Goal: Communication & Community: Answer question/provide support

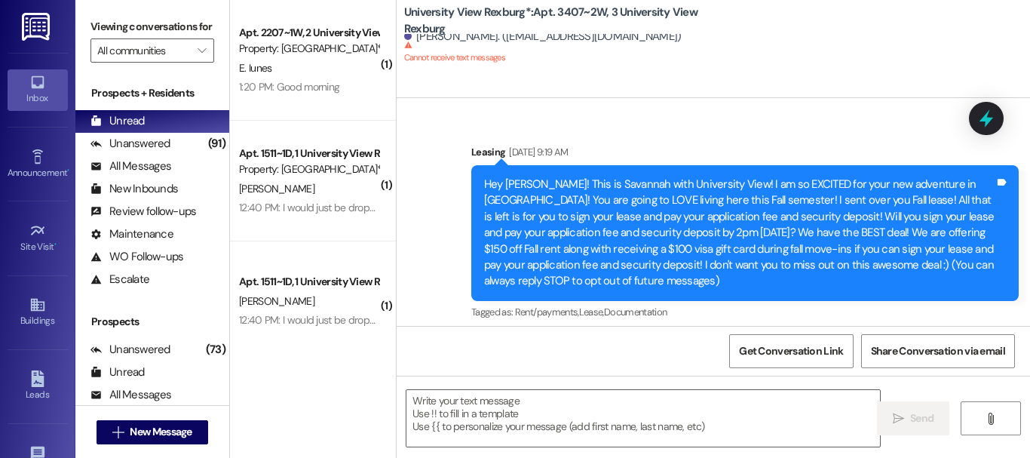
scroll to position [19812, 0]
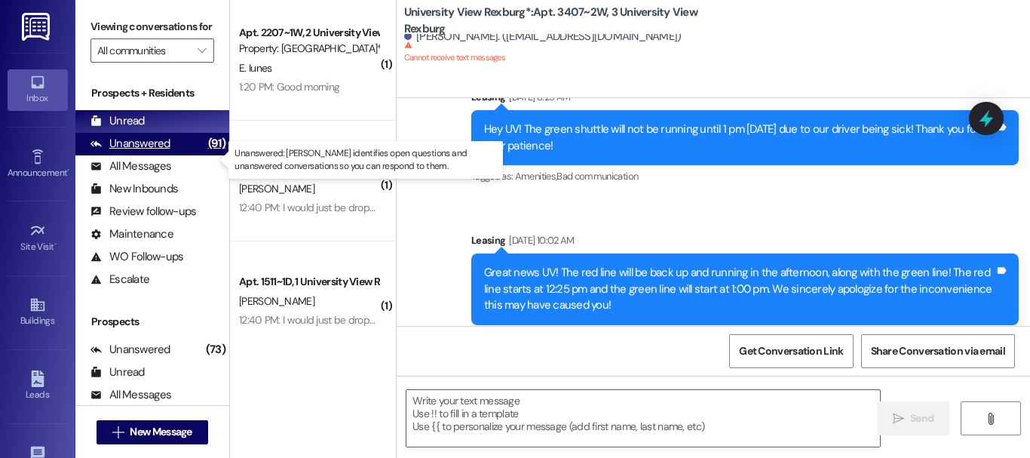
click at [164, 152] on div "Unanswered" at bounding box center [131, 144] width 80 height 16
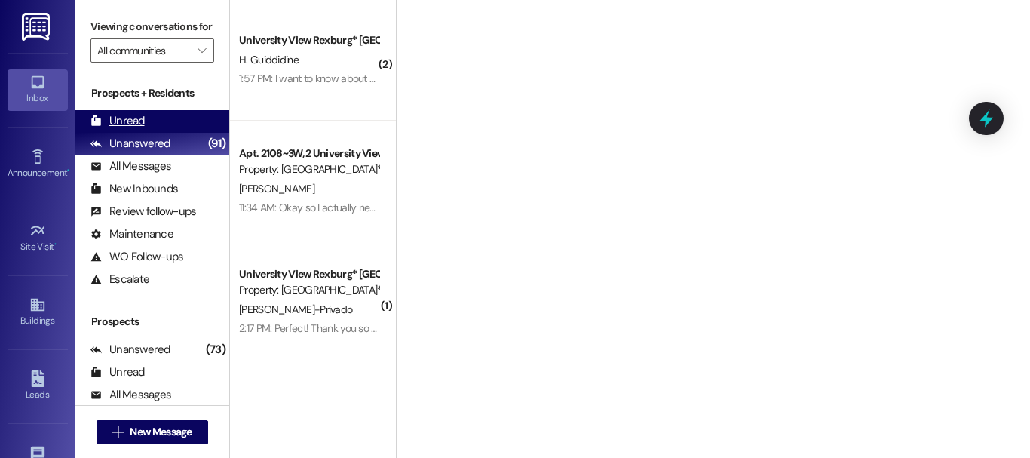
click at [150, 133] on div "Unread (0)" at bounding box center [152, 121] width 154 height 23
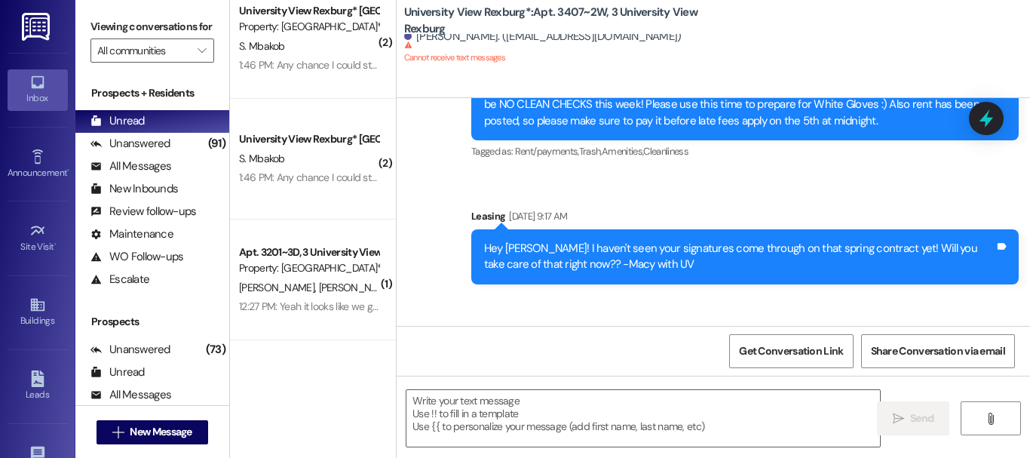
scroll to position [1218, 0]
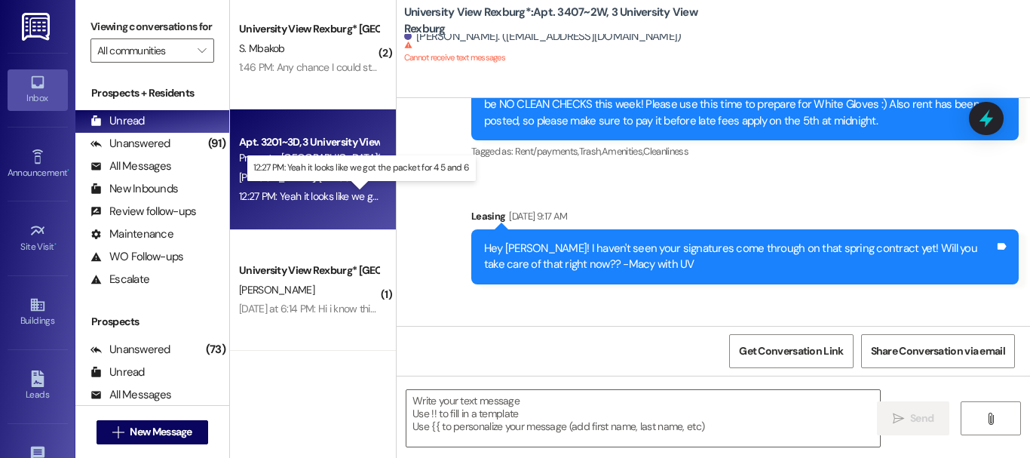
click at [315, 196] on div "12:27 PM: Yeah it looks like we got the packet for 4 5 and 6 12:27 PM: Yeah it …" at bounding box center [365, 196] width 252 height 14
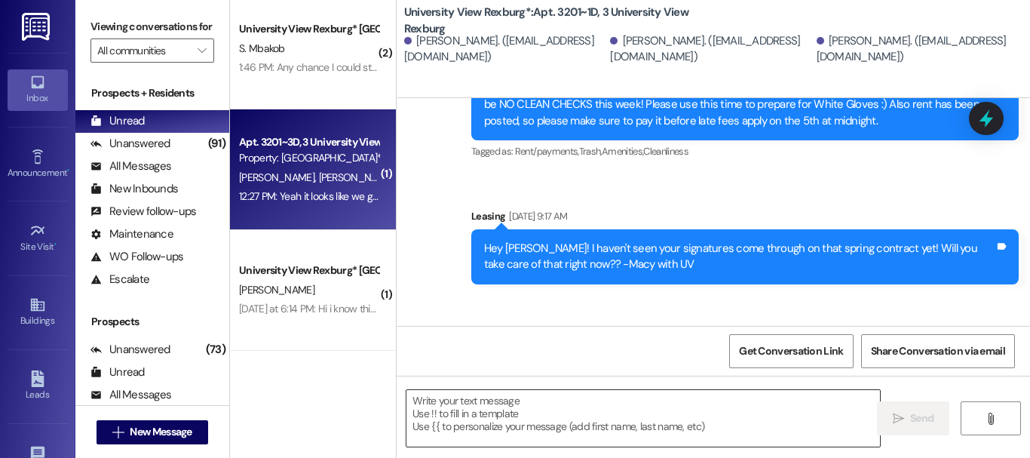
scroll to position [606, 0]
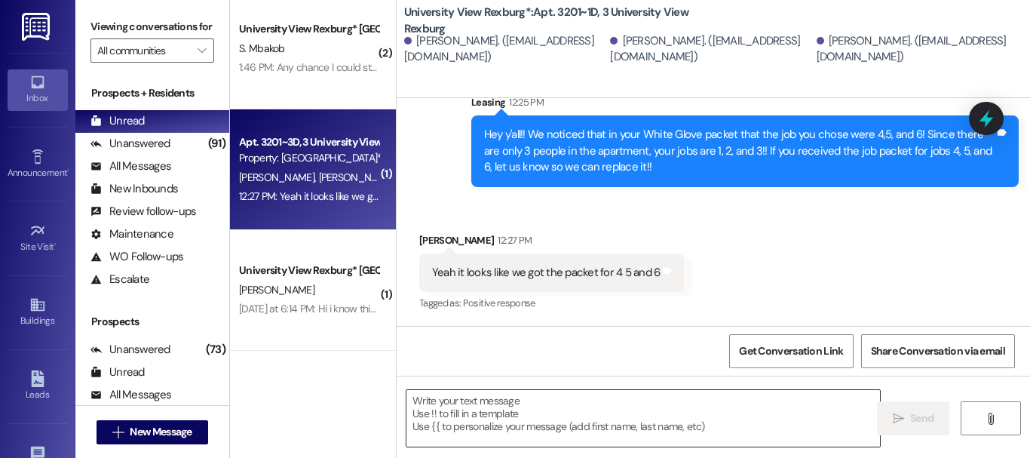
click at [536, 412] on textarea at bounding box center [644, 418] width 474 height 57
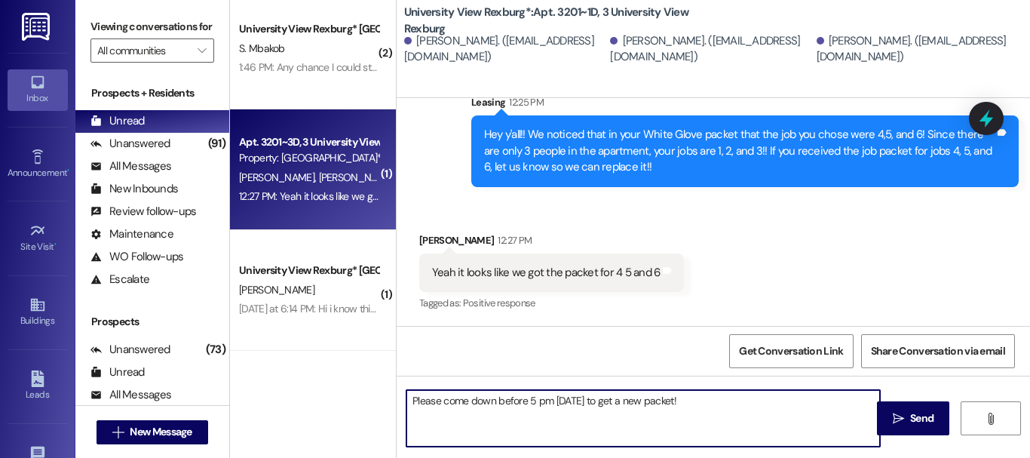
type textarea "Please come down before 5 pm today to get a new packet!!"
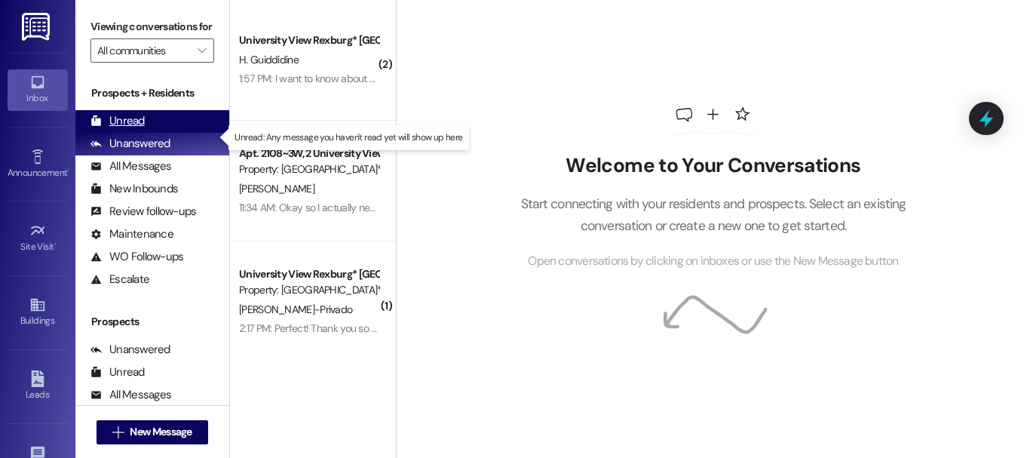
click at [169, 133] on div "Unread (0)" at bounding box center [152, 121] width 154 height 23
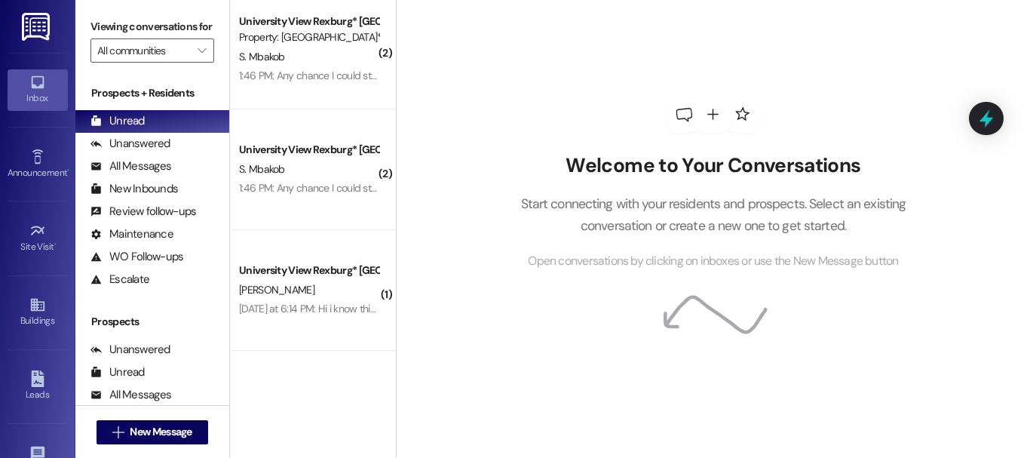
scroll to position [2, 0]
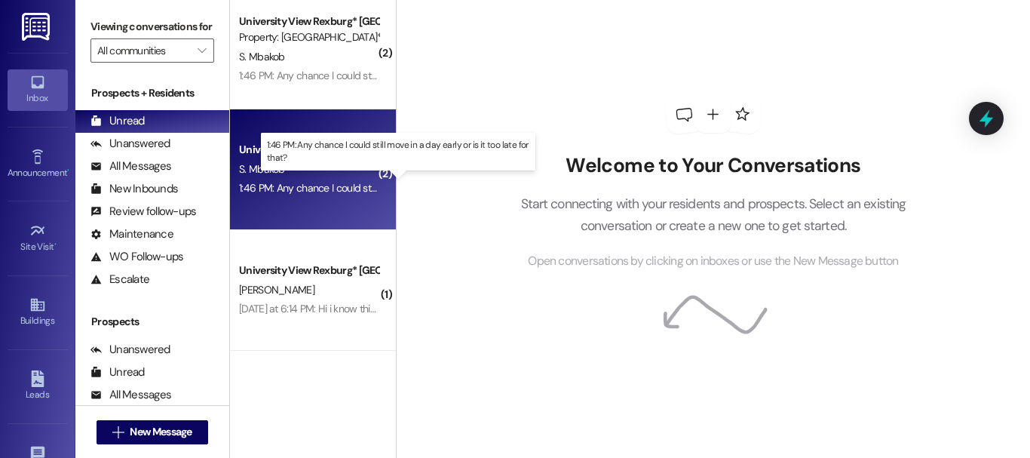
click at [313, 190] on div "1:46 PM: Any chance I could still move in a day early or is it too late for tha…" at bounding box center [402, 188] width 327 height 14
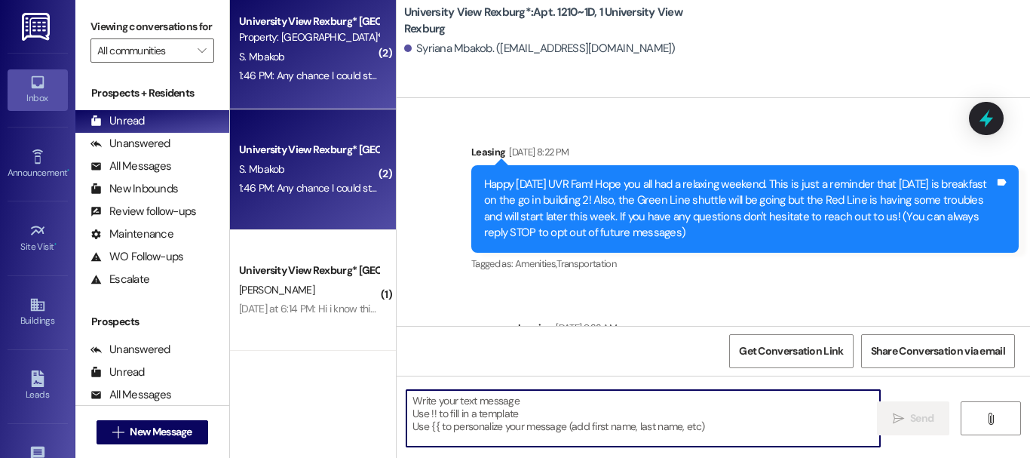
click at [553, 413] on textarea at bounding box center [644, 418] width 474 height 57
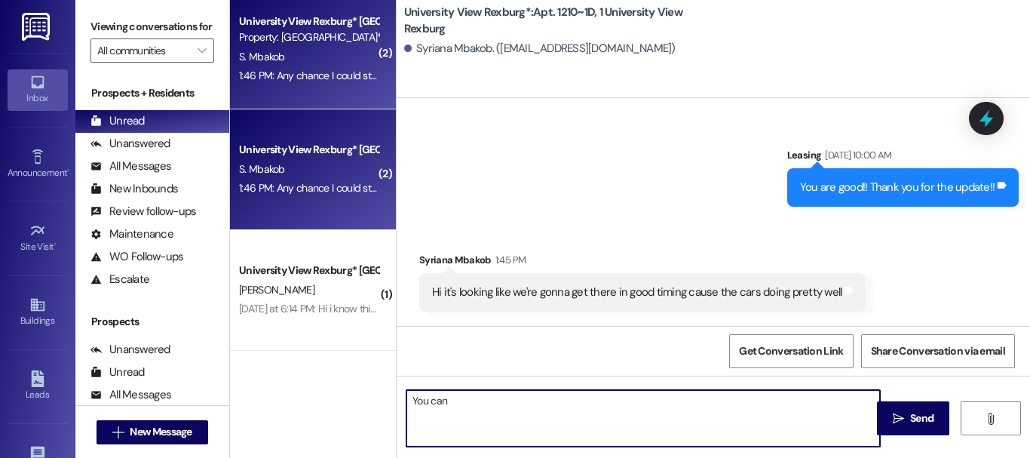
scroll to position [34858, 0]
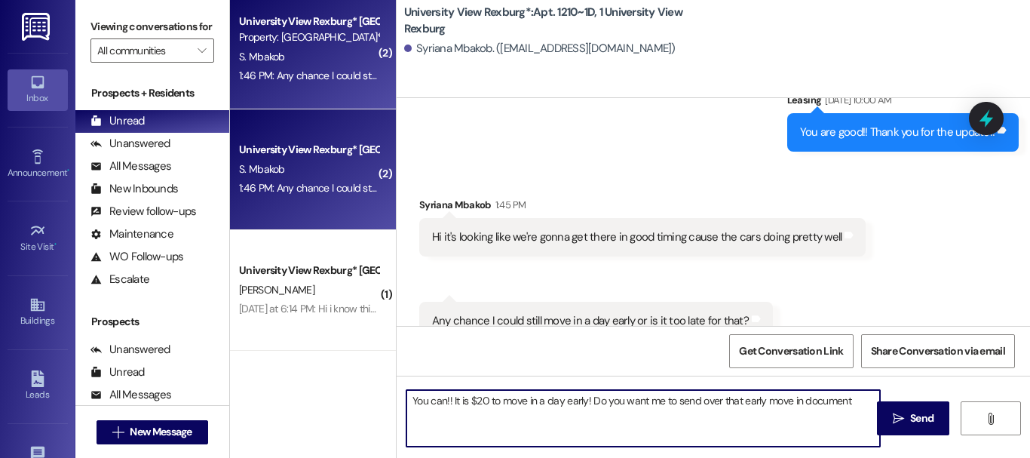
type textarea "You can!! It is $20 to move in a day early! Do you want me to send over that ea…"
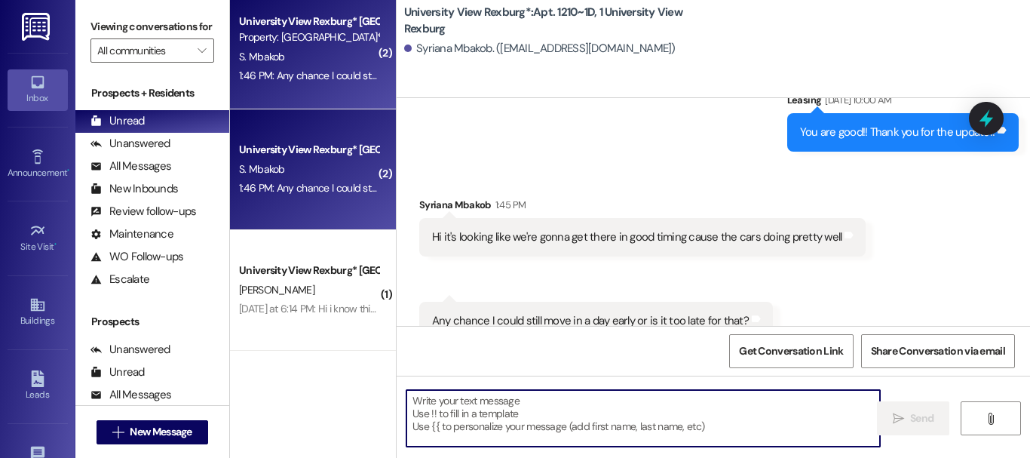
scroll to position [819, 0]
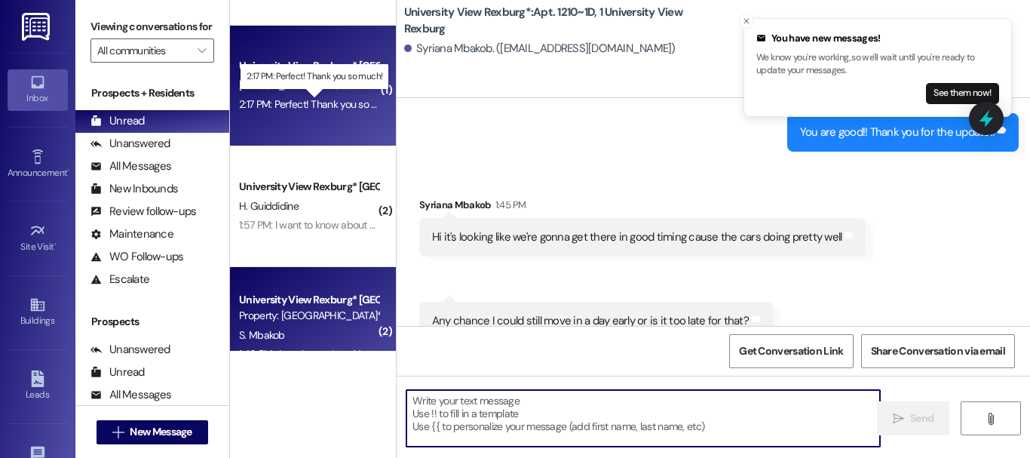
click at [325, 104] on div "2:17 PM: Perfect! Thank you so much! 2:17 PM: Perfect! Thank you so much!" at bounding box center [319, 104] width 160 height 14
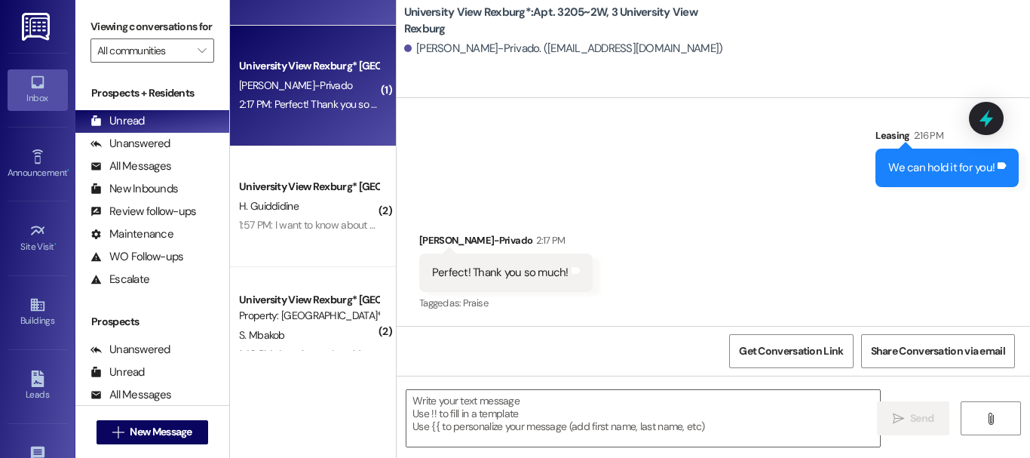
scroll to position [25315, 0]
click at [579, 441] on textarea at bounding box center [644, 418] width 474 height 57
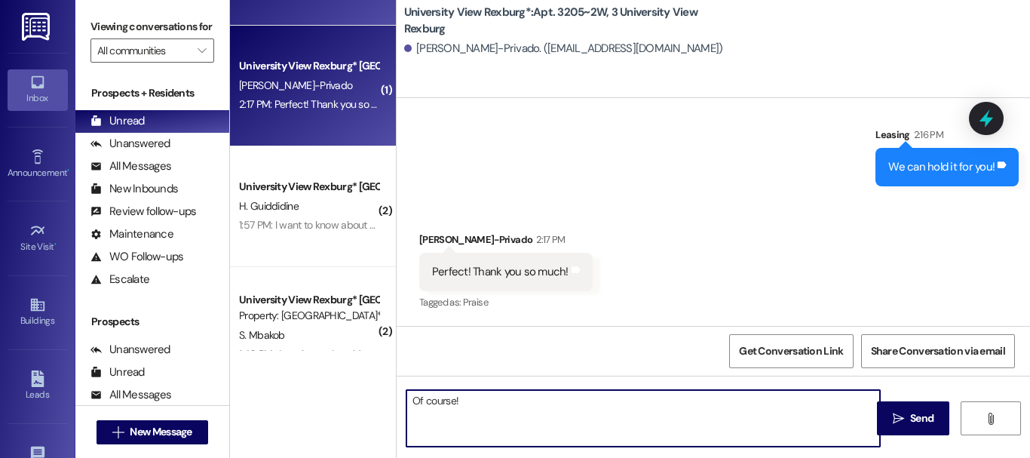
type textarea "Of course!!"
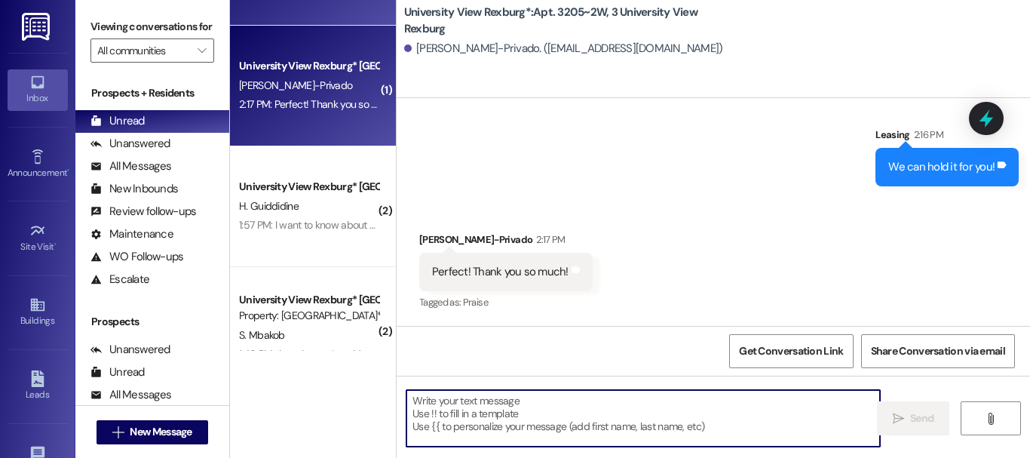
scroll to position [25314, 0]
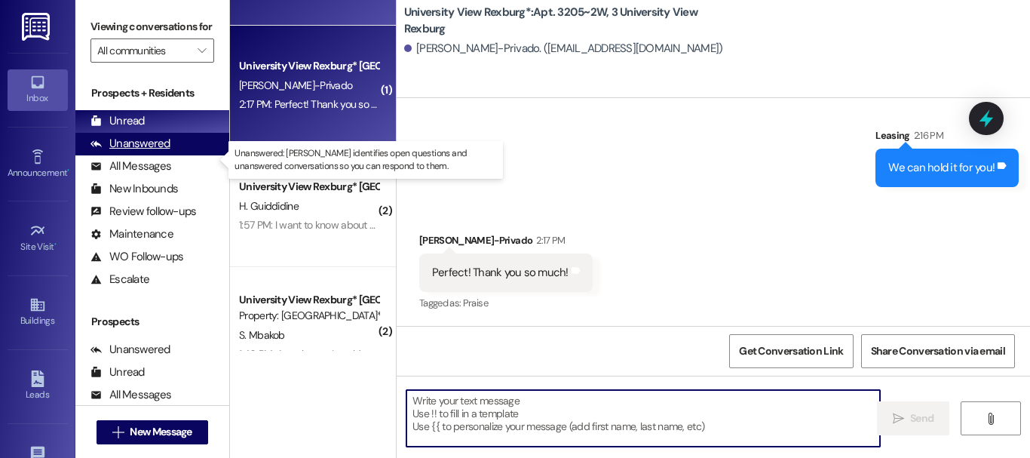
click at [145, 152] on div "Unanswered" at bounding box center [131, 144] width 80 height 16
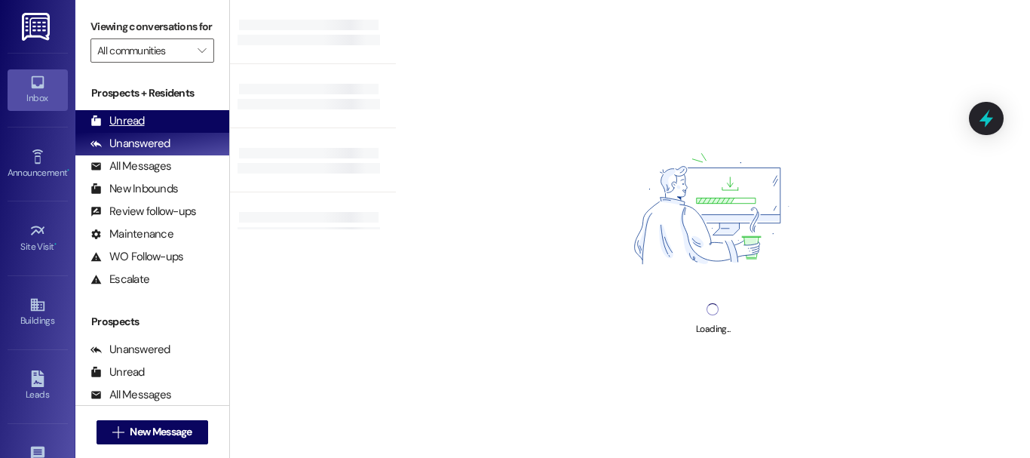
click at [136, 129] on div "Unread" at bounding box center [118, 121] width 54 height 16
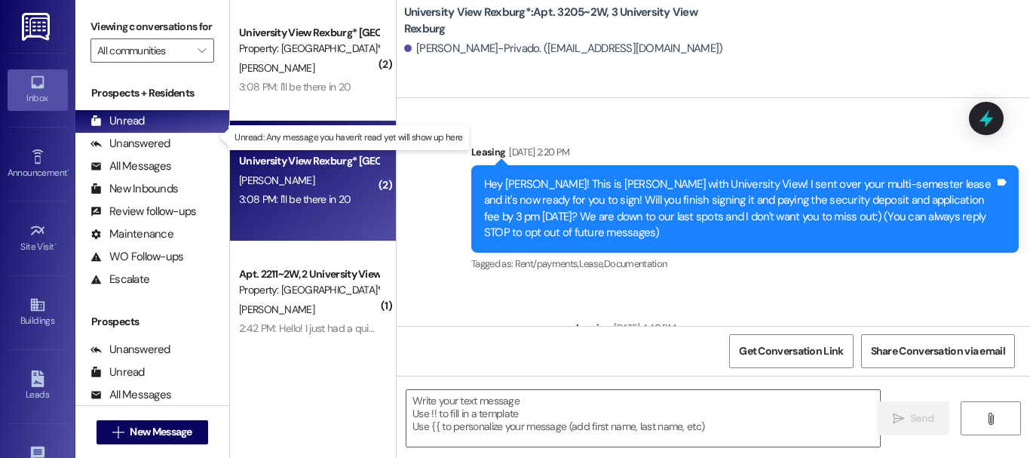
drag, startPoint x: 136, startPoint y: 133, endPoint x: 332, endPoint y: 194, distance: 205.4
click at [332, 194] on div "Viewing conversations for All communities  Prospects + Residents Unread (0) Un…" at bounding box center [552, 229] width 955 height 458
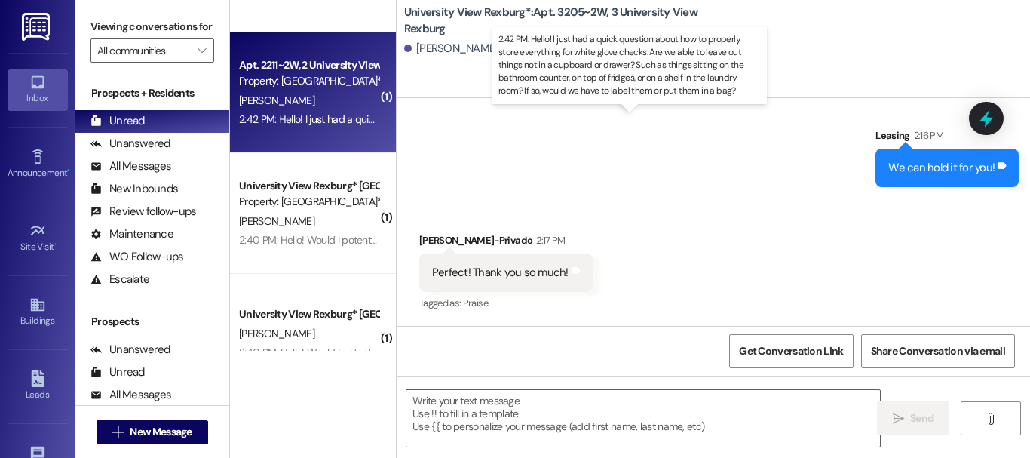
click at [320, 121] on div "2:42 PM: Hello! I just had a quick question about how to properly store everyth…" at bounding box center [941, 119] width 1405 height 14
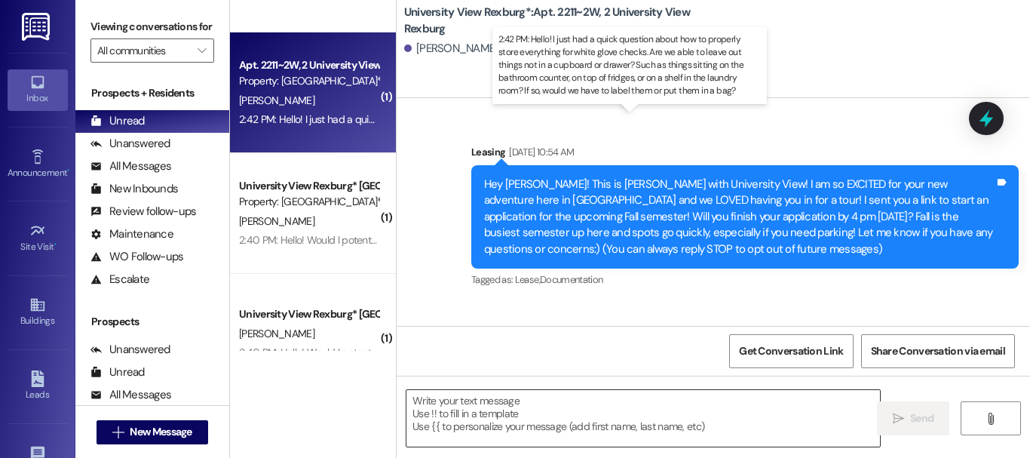
click at [582, 413] on textarea at bounding box center [644, 418] width 474 height 57
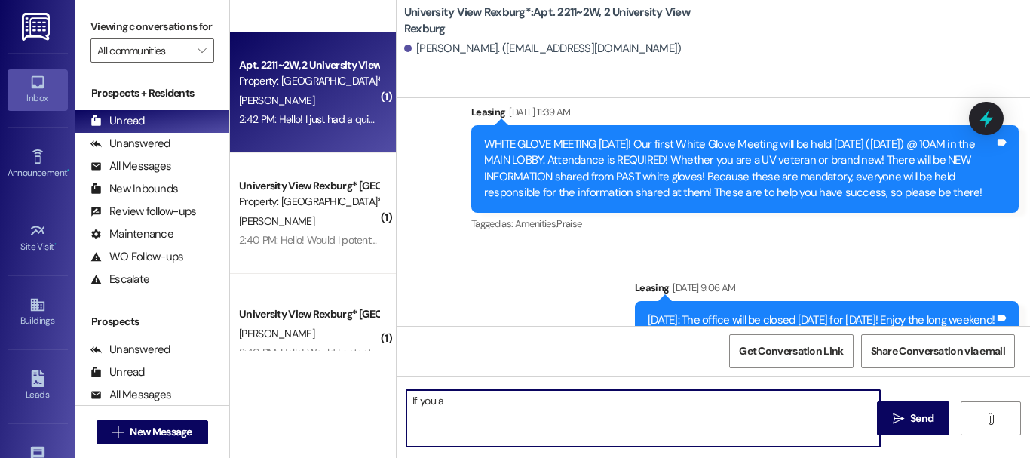
scroll to position [57908, 0]
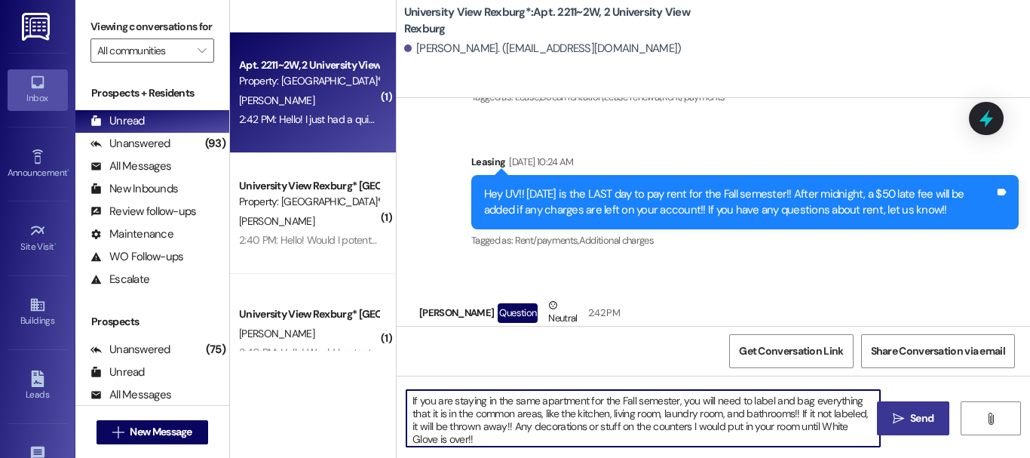
type textarea "If you are staying in the same apartment for the Fall semester, you will need t…"
click at [917, 418] on span "Send" at bounding box center [921, 418] width 23 height 16
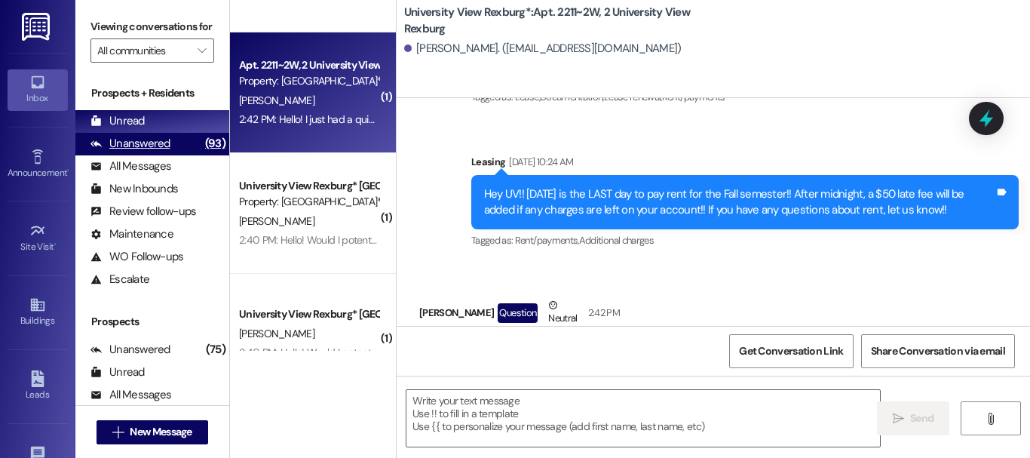
click at [156, 149] on div "Unanswered (93)" at bounding box center [152, 144] width 154 height 23
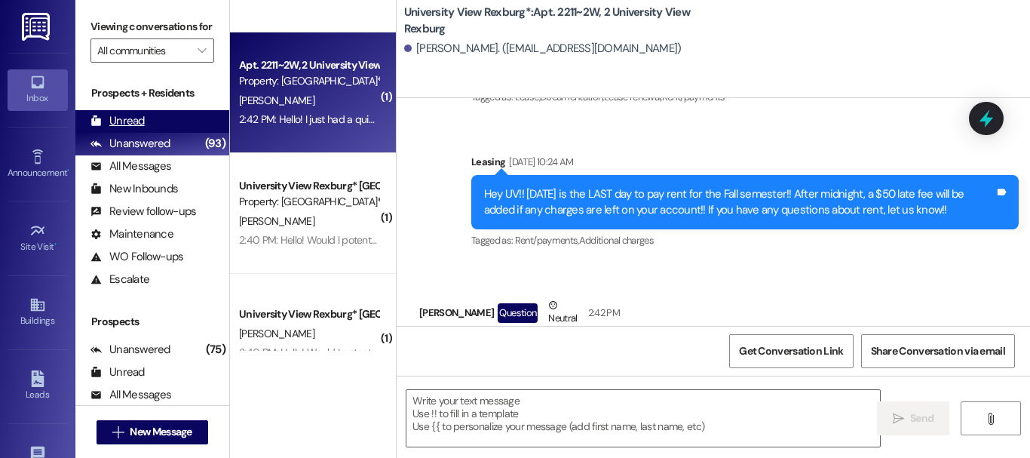
click at [140, 128] on div "Unread (0)" at bounding box center [152, 121] width 154 height 23
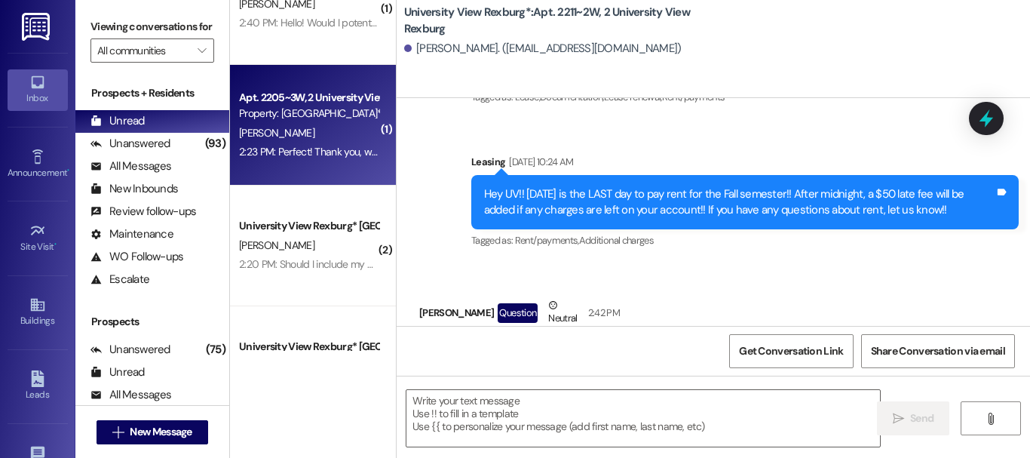
scroll to position [419, 0]
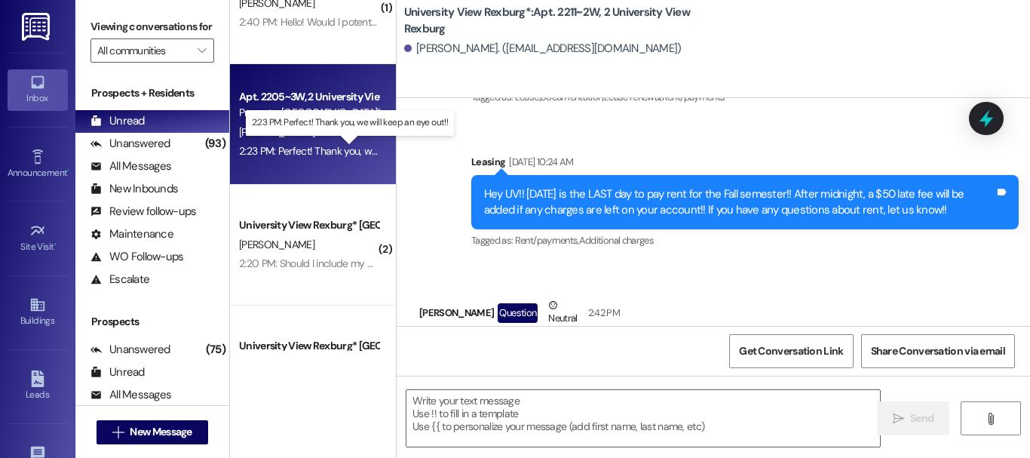
click at [324, 157] on div "2:23 PM: Perfect! Thank you, we will keep an eye out!! 2:23 PM: Perfect! Thank …" at bounding box center [354, 151] width 231 height 14
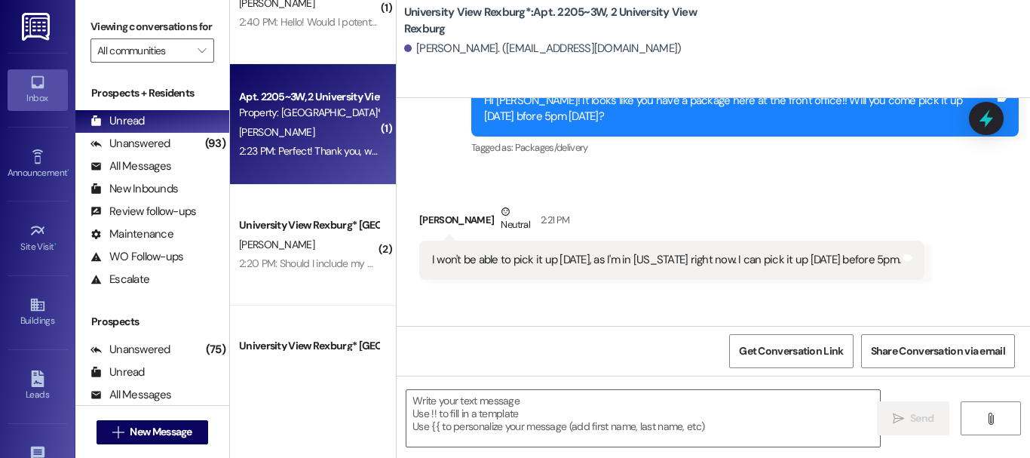
scroll to position [87094, 0]
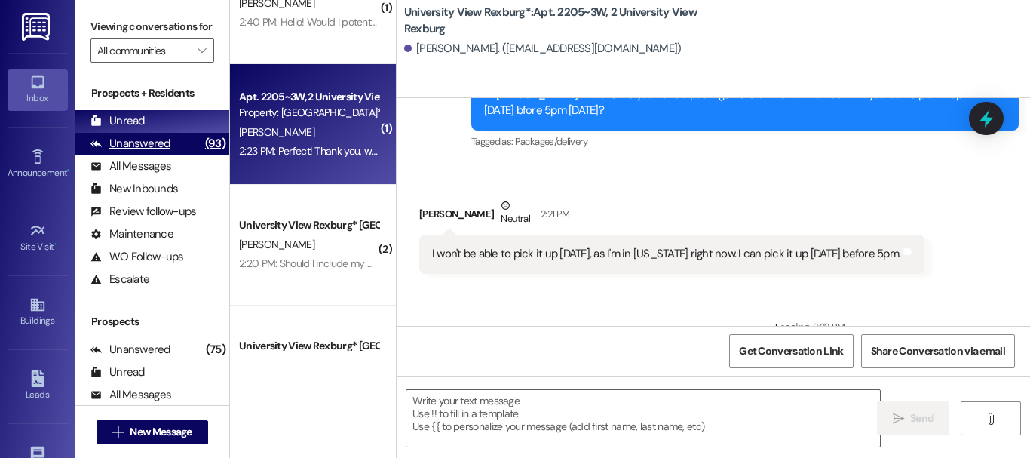
click at [201, 153] on div "(93)" at bounding box center [215, 143] width 28 height 23
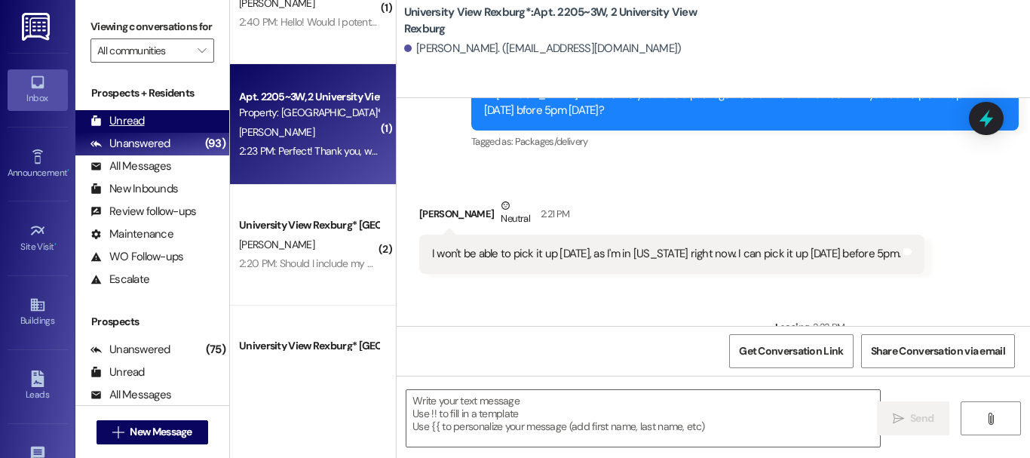
click at [183, 133] on div "Unread (0)" at bounding box center [152, 121] width 154 height 23
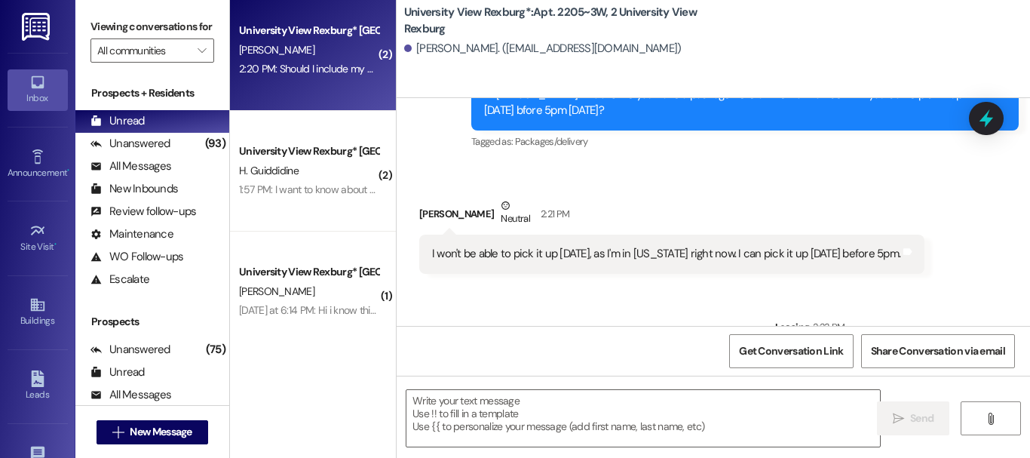
scroll to position [494, 0]
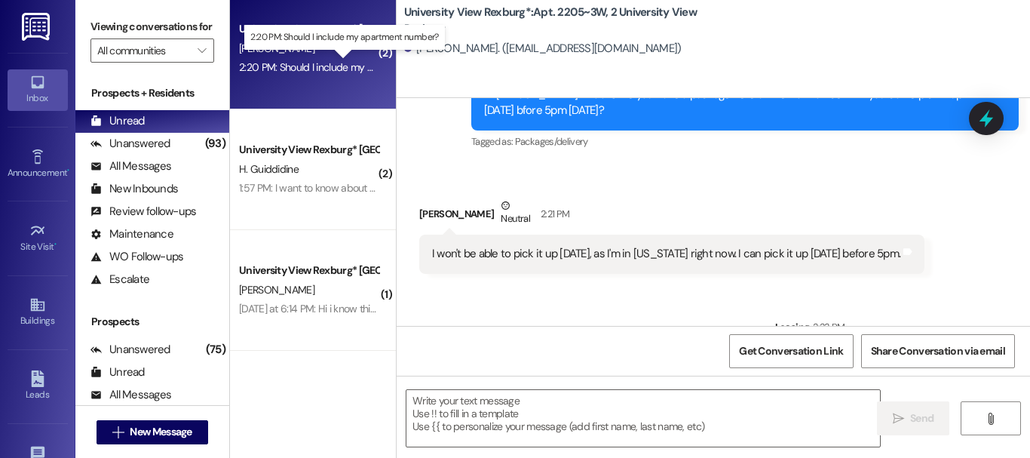
click at [278, 60] on div "2:20 PM: Should I include my apartment number? 2:20 PM: Should I include my apa…" at bounding box center [347, 67] width 216 height 14
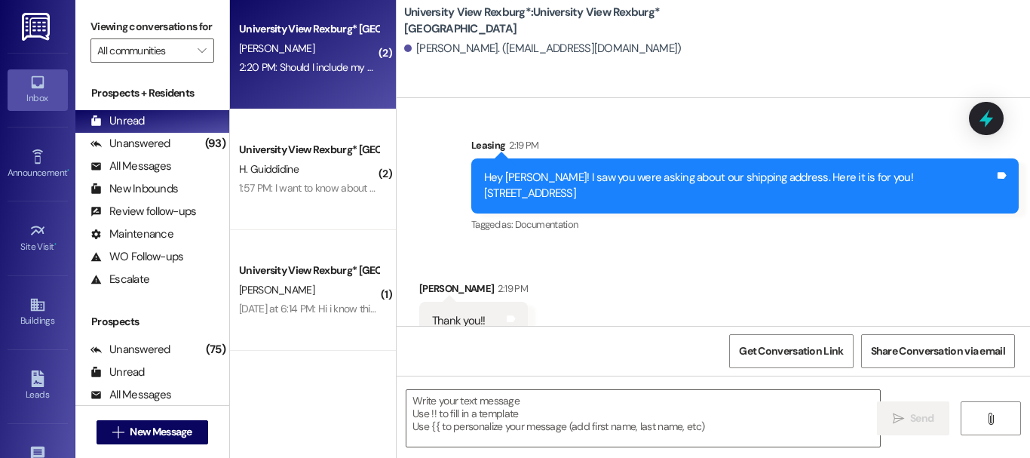
scroll to position [1227, 0]
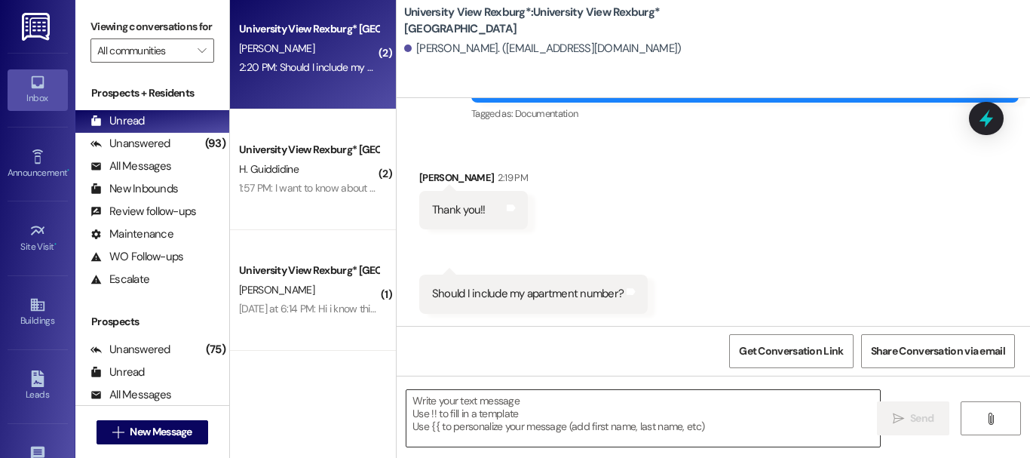
click at [487, 408] on textarea at bounding box center [644, 418] width 474 height 57
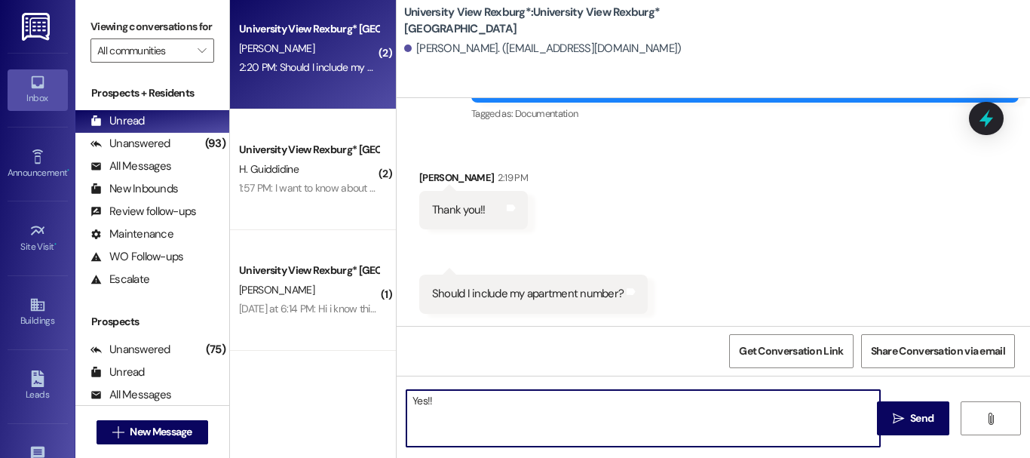
type textarea "Yes!!"
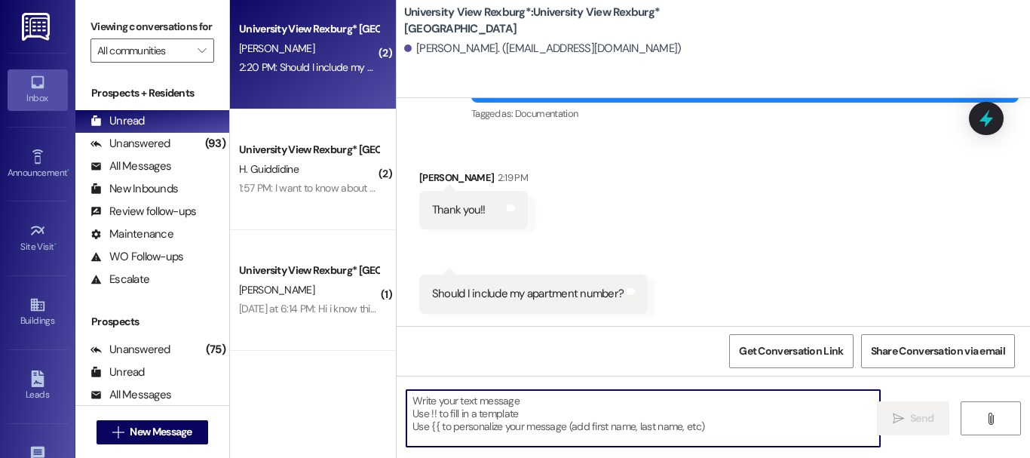
scroll to position [1331, 0]
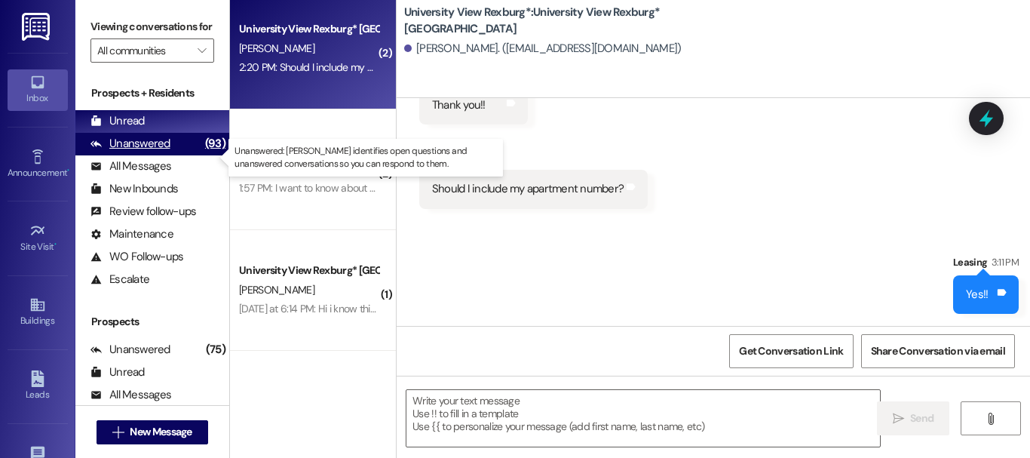
click at [164, 155] on div "Unanswered (93)" at bounding box center [152, 144] width 154 height 23
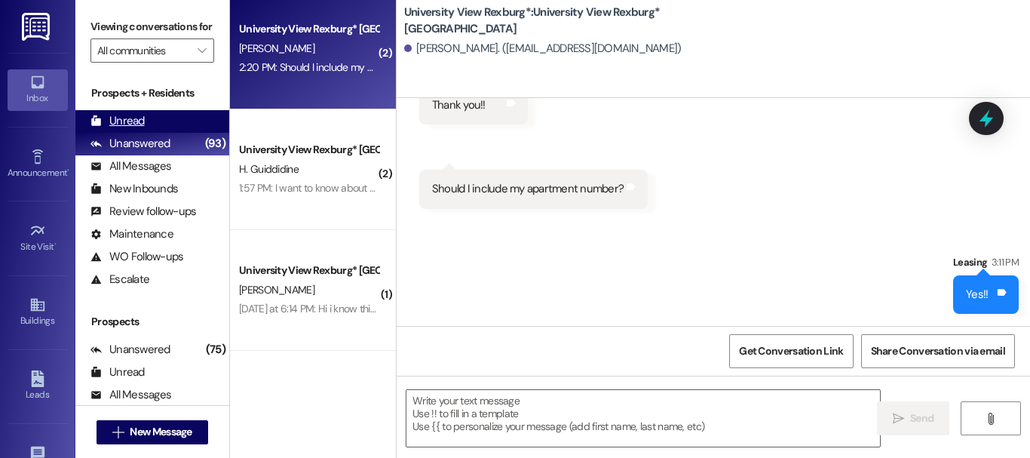
click at [135, 129] on div "Unread" at bounding box center [118, 121] width 54 height 16
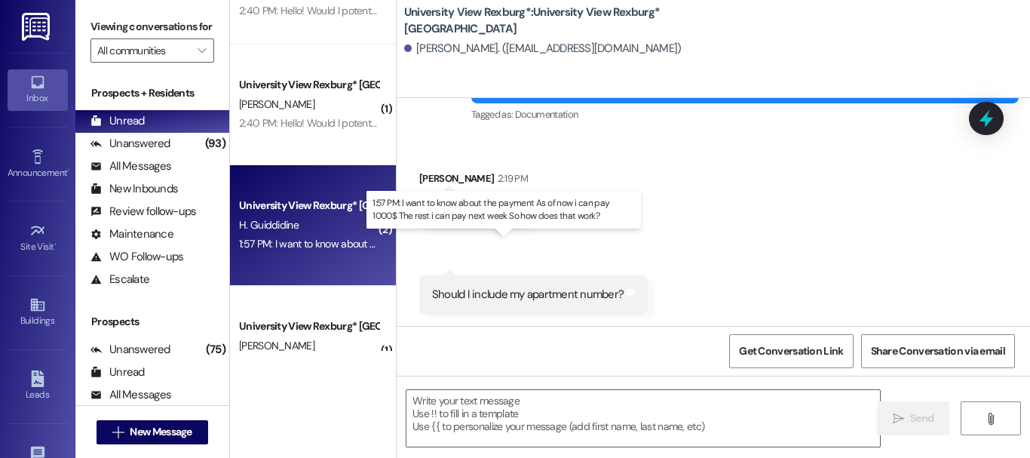
scroll to position [373, 0]
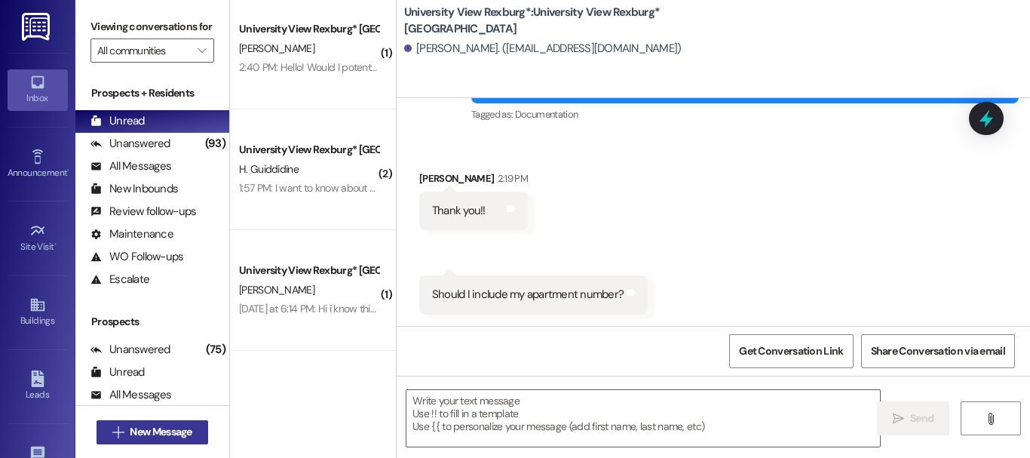
click at [164, 433] on span "New Message" at bounding box center [161, 432] width 62 height 16
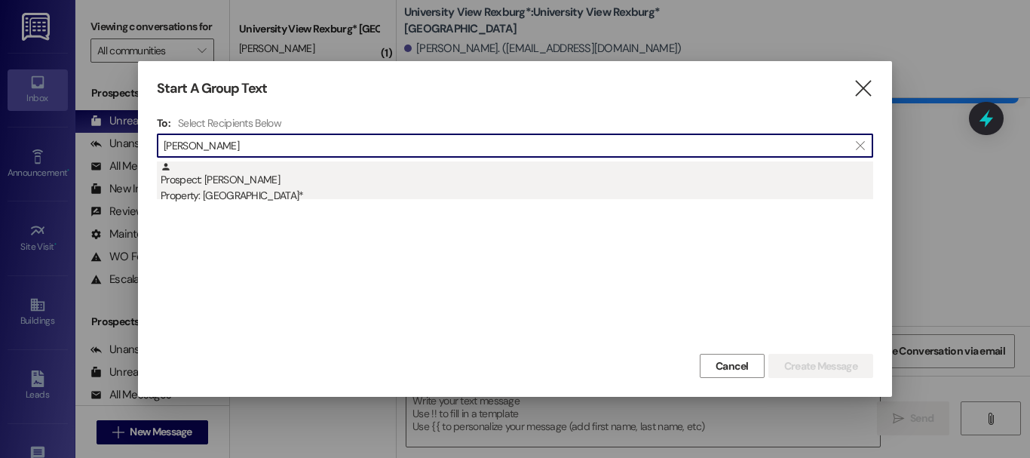
type input "[PERSON_NAME]"
click at [319, 194] on div "Property: [GEOGRAPHIC_DATA]*" at bounding box center [517, 196] width 713 height 16
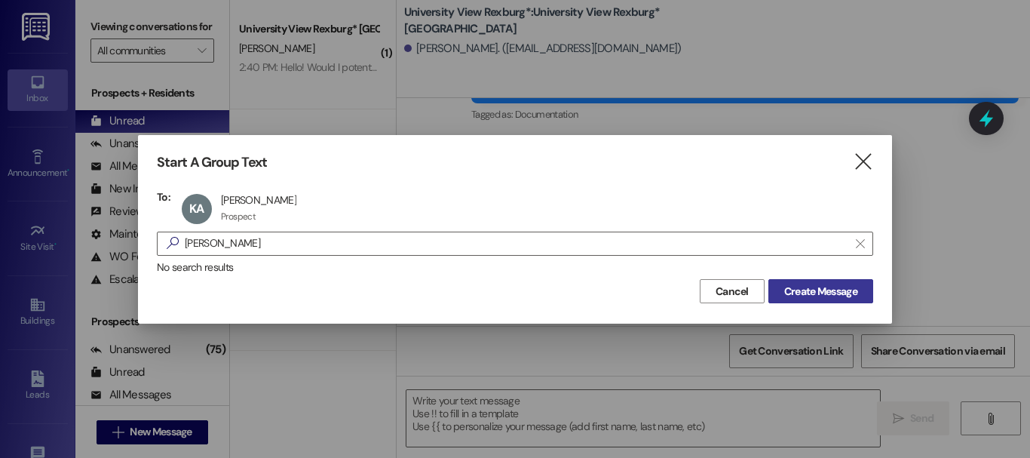
click at [816, 298] on span "Create Message" at bounding box center [821, 292] width 73 height 16
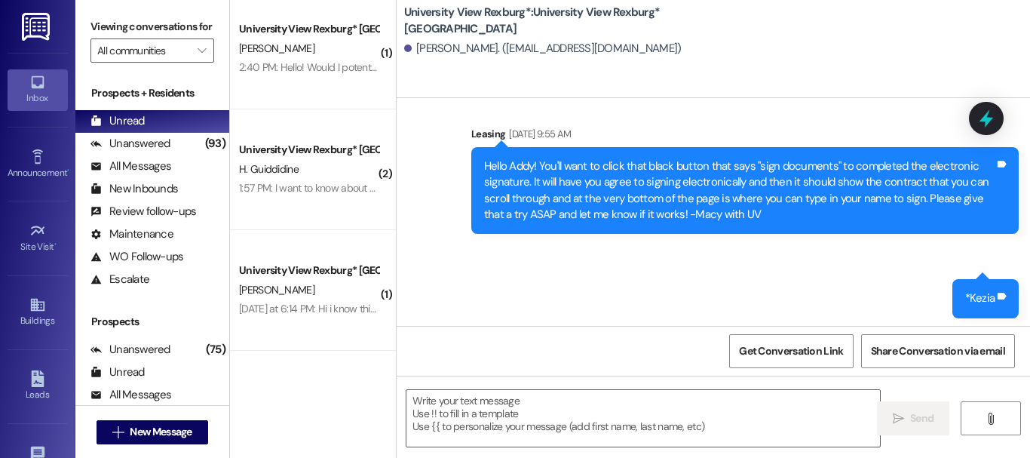
scroll to position [7190, 0]
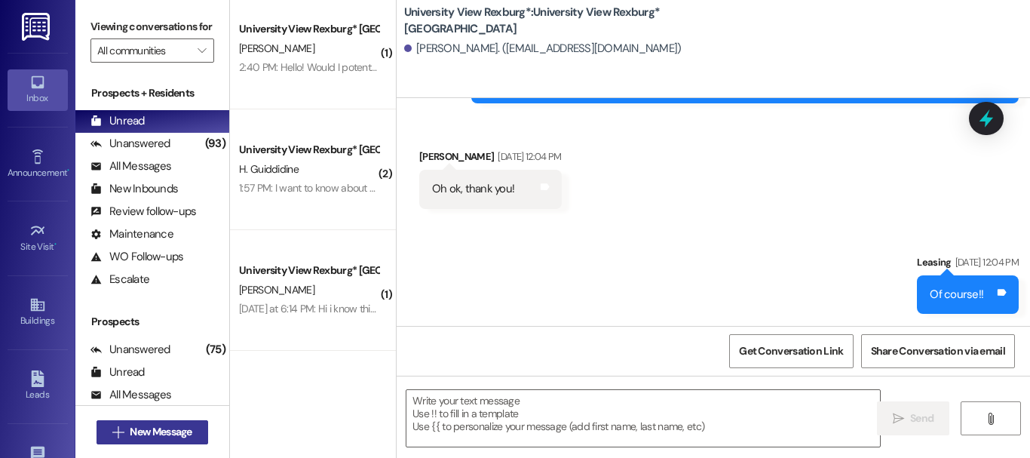
click at [170, 434] on span "New Message" at bounding box center [161, 432] width 62 height 16
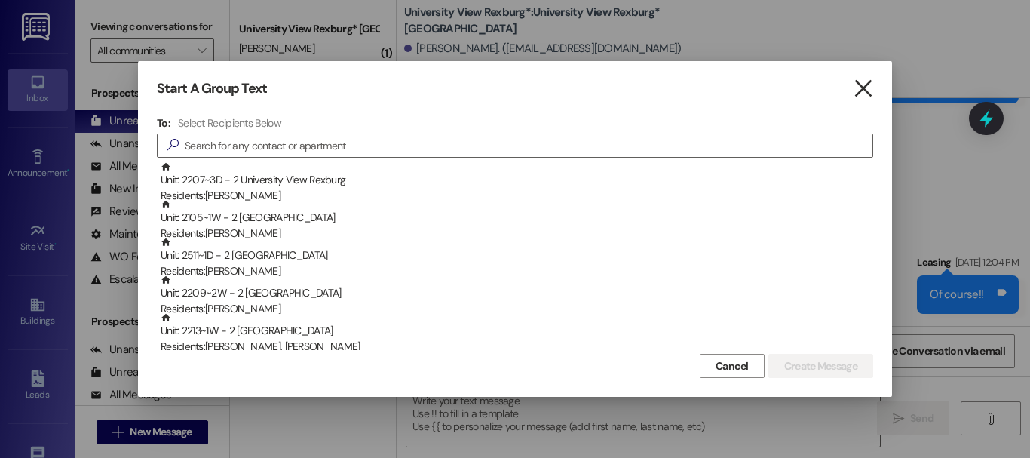
click at [863, 89] on icon "" at bounding box center [863, 89] width 20 height 16
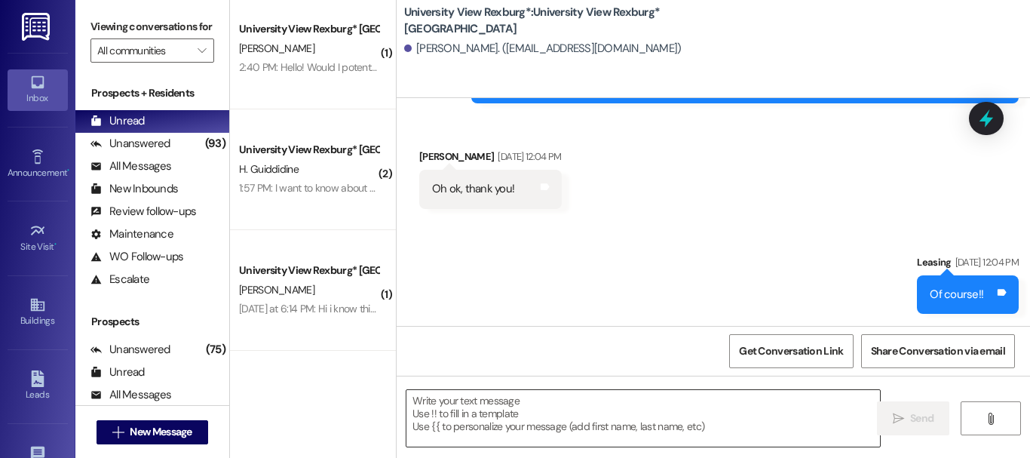
click at [524, 404] on textarea at bounding box center [644, 418] width 474 height 57
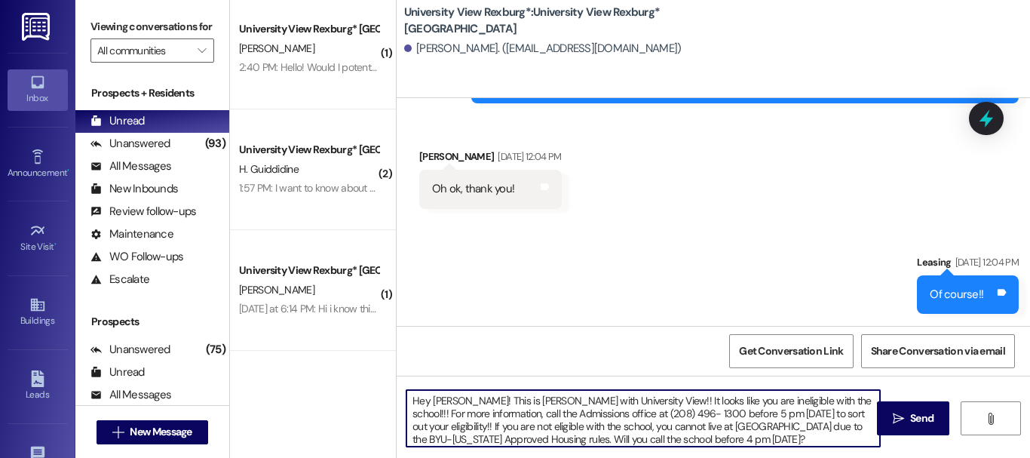
click at [567, 417] on textarea "Hey [PERSON_NAME]! This is [PERSON_NAME] with University View!! It looks like y…" at bounding box center [644, 418] width 474 height 57
click at [499, 428] on textarea "Hey [PERSON_NAME]! This is [PERSON_NAME] with University View!! It looks like y…" at bounding box center [644, 418] width 474 height 57
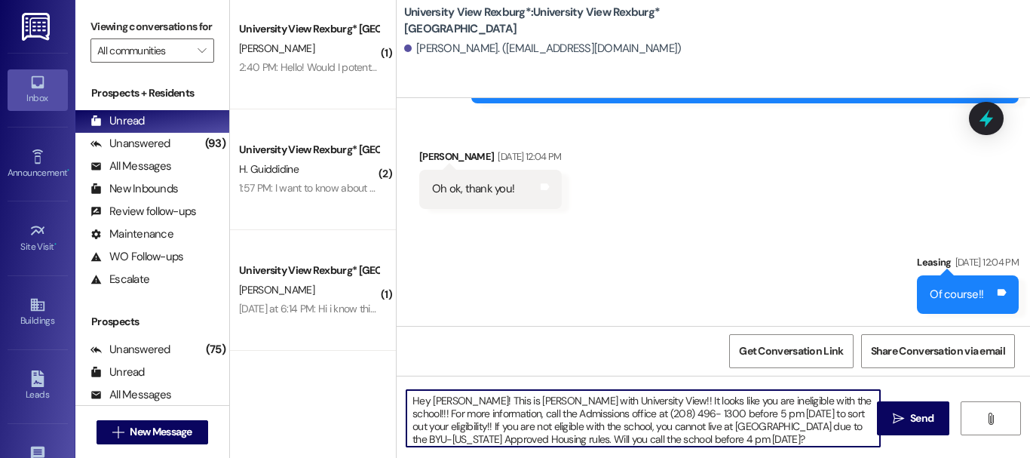
click at [499, 428] on textarea "Hey [PERSON_NAME]! This is [PERSON_NAME] with University View!! It looks like y…" at bounding box center [644, 418] width 474 height 57
type textarea "Hey [PERSON_NAME]! This is [PERSON_NAME] with University View!! It looks like y…"
click at [918, 422] on span "Send" at bounding box center [921, 418] width 23 height 16
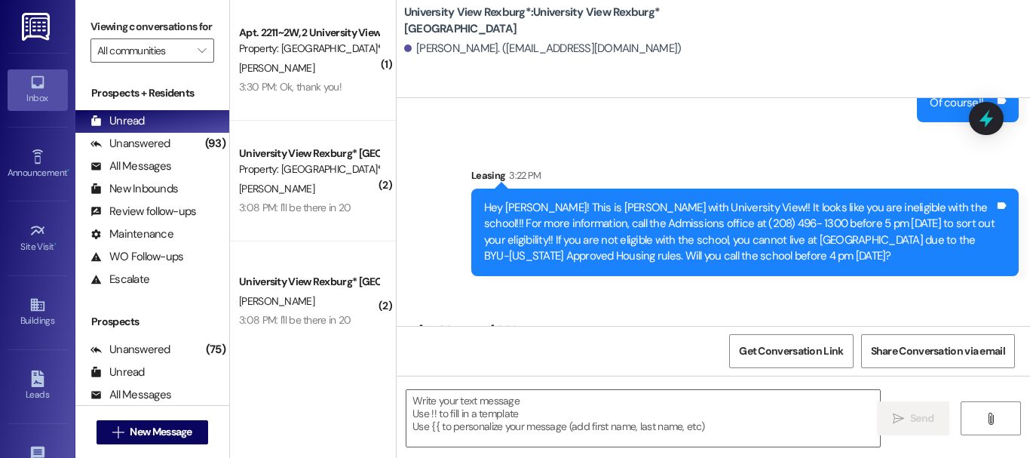
scroll to position [7449, 0]
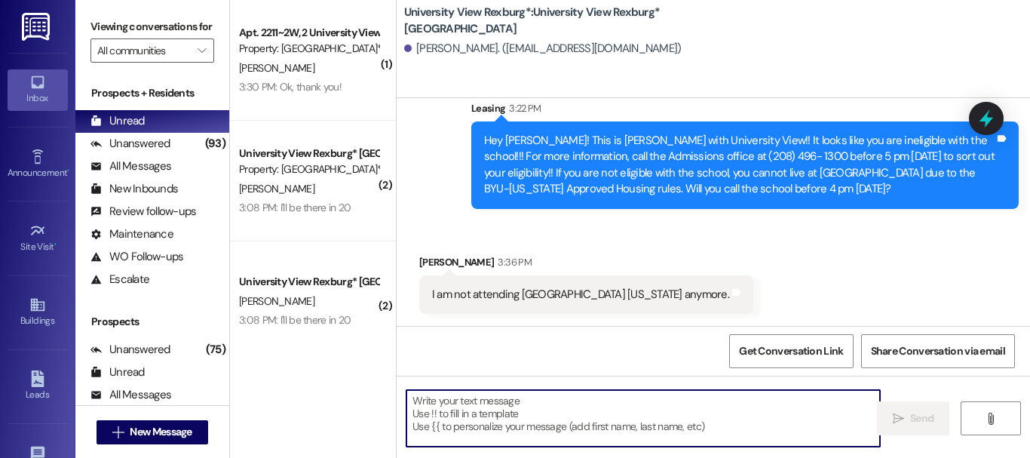
click at [512, 441] on textarea at bounding box center [644, 418] width 474 height 57
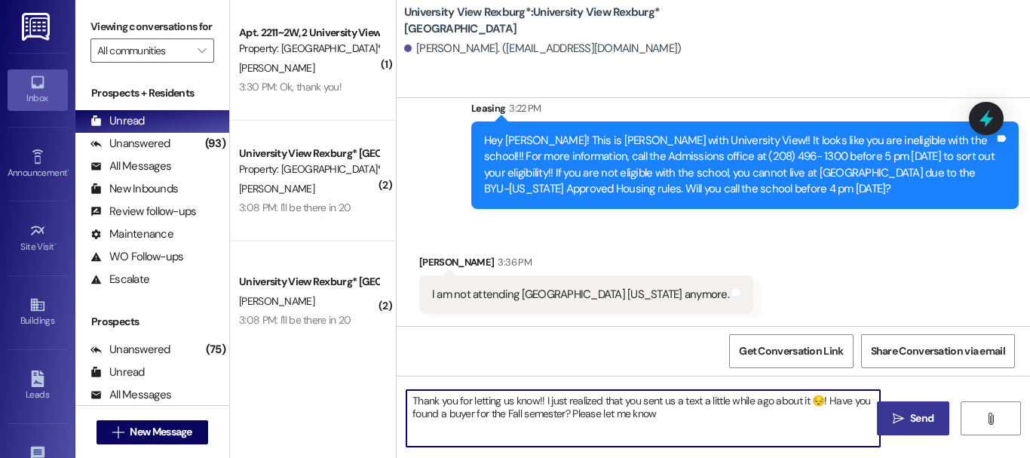
type textarea "Thank you for letting us know!! I just realized that you sent us a text a littl…"
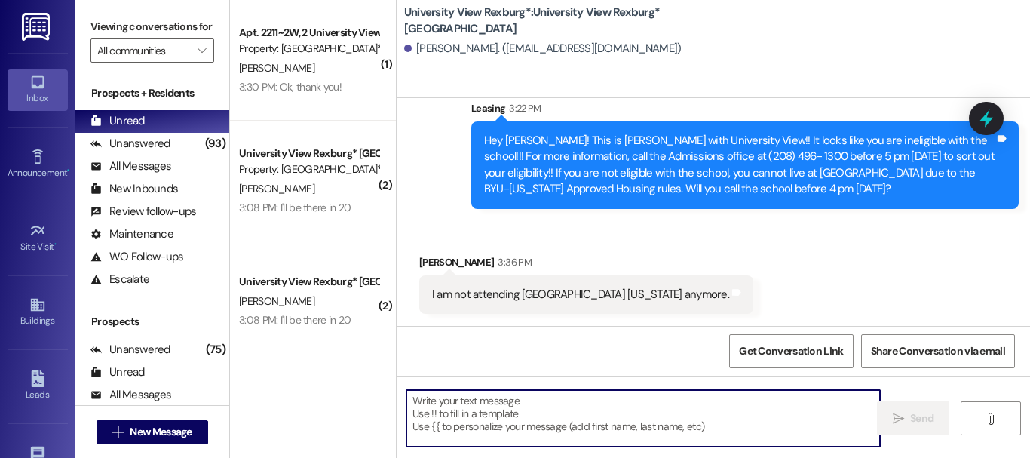
scroll to position [7448, 0]
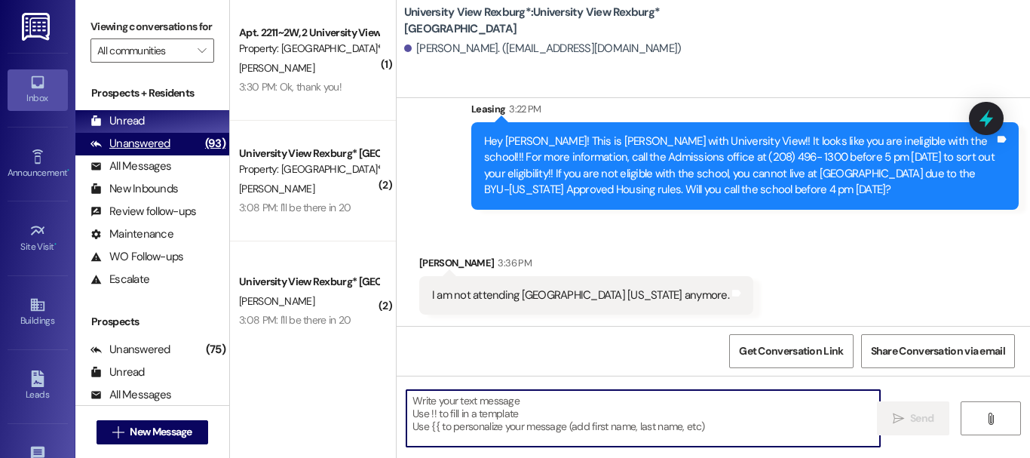
click at [139, 152] on div "Unanswered" at bounding box center [131, 144] width 80 height 16
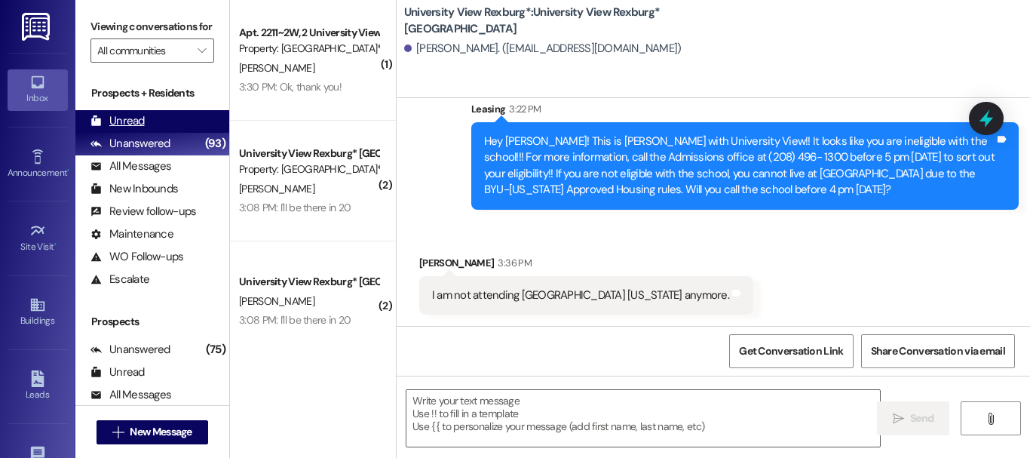
click at [132, 129] on div "Unread" at bounding box center [118, 121] width 54 height 16
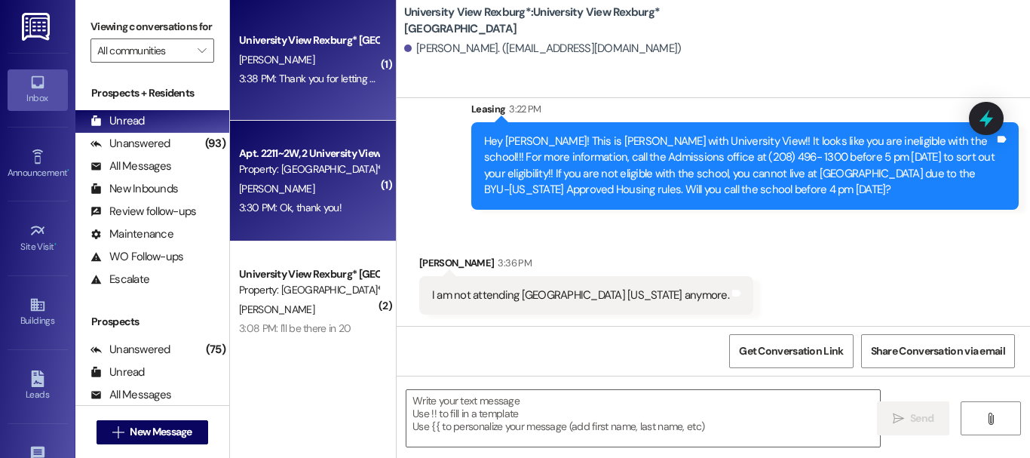
click at [283, 165] on div "Property: [GEOGRAPHIC_DATA]*" at bounding box center [309, 169] width 140 height 16
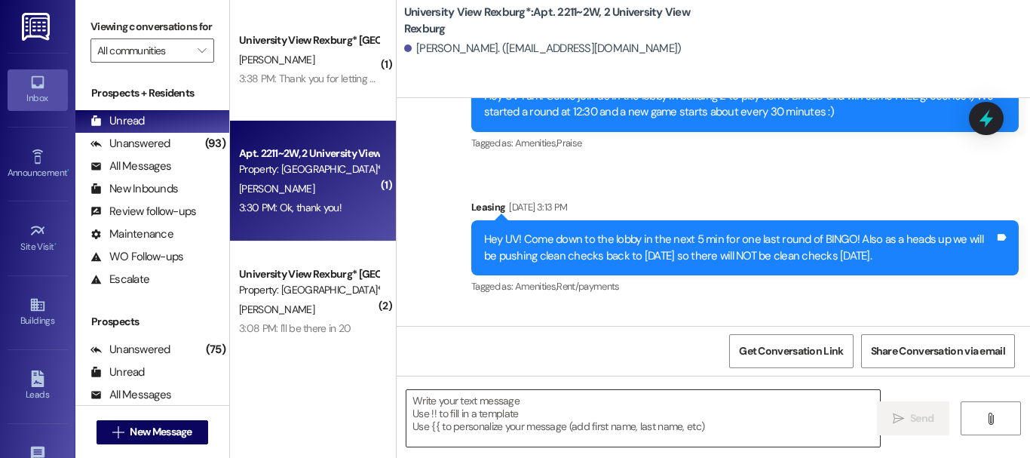
click at [606, 428] on textarea at bounding box center [644, 418] width 474 height 57
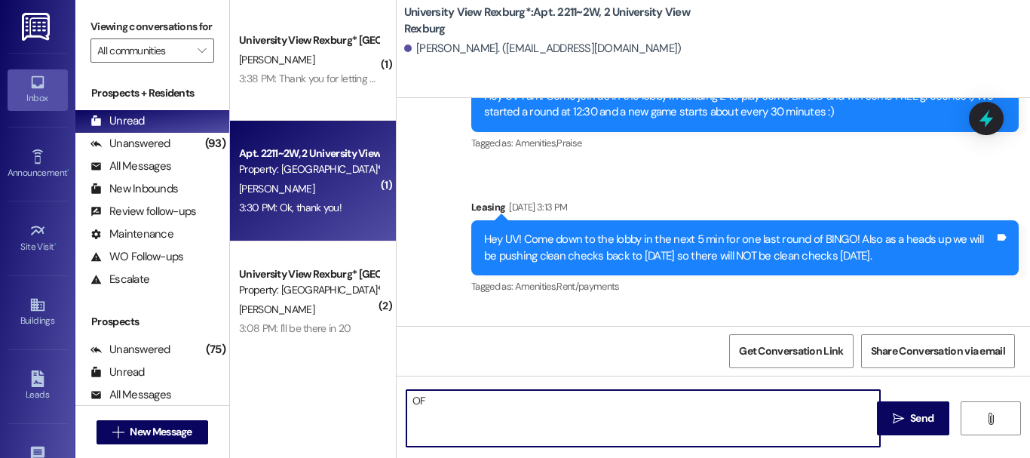
scroll to position [58189, 0]
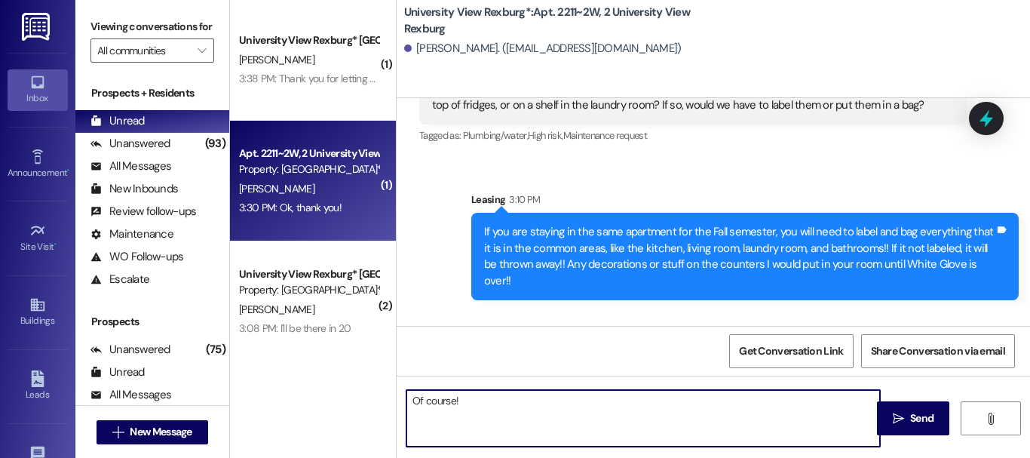
type textarea "Of course!!"
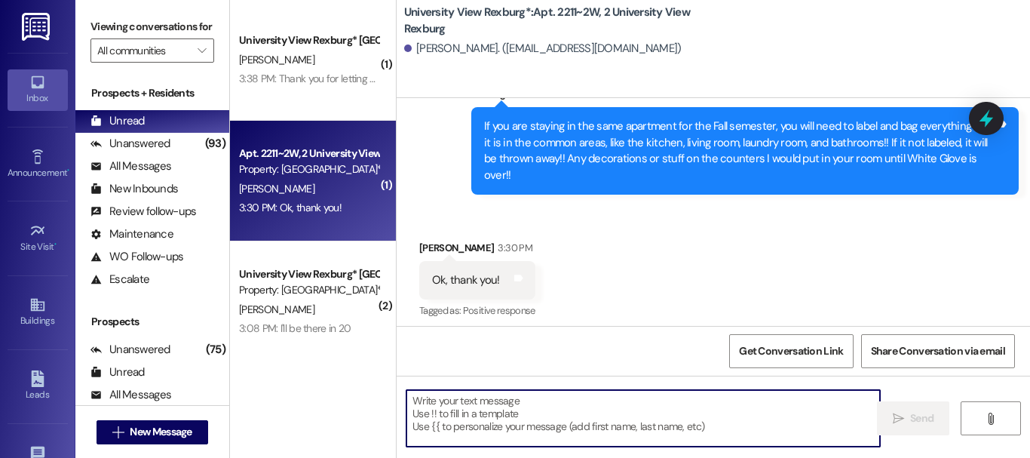
scroll to position [2, 0]
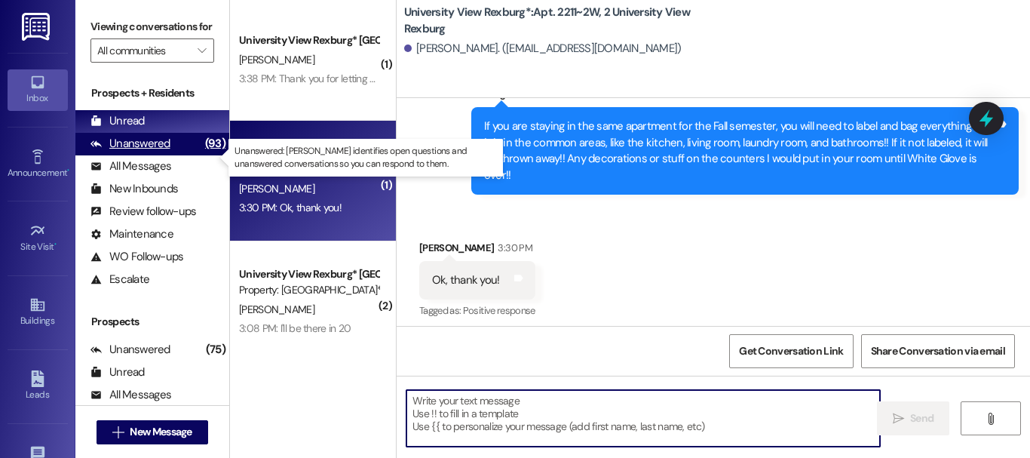
click at [173, 149] on div "Unanswered (93)" at bounding box center [152, 144] width 154 height 23
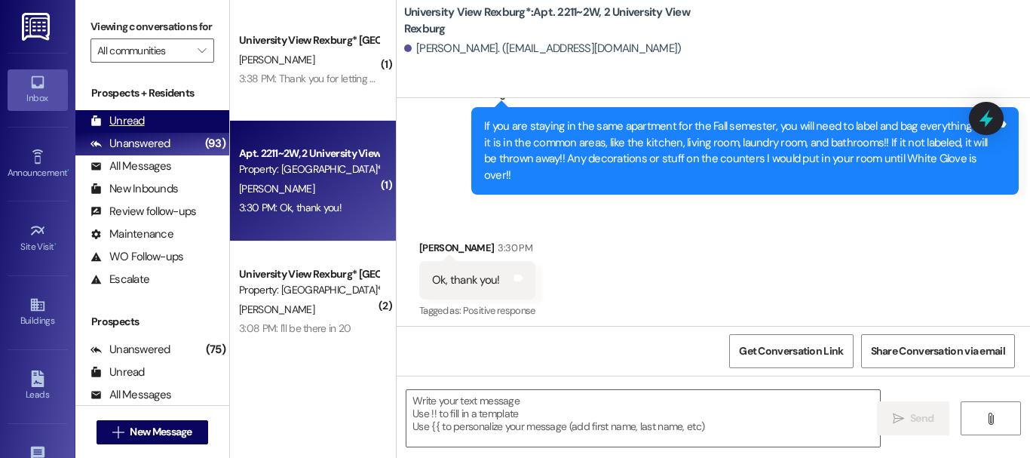
click at [155, 125] on div "Unread (0)" at bounding box center [152, 121] width 154 height 23
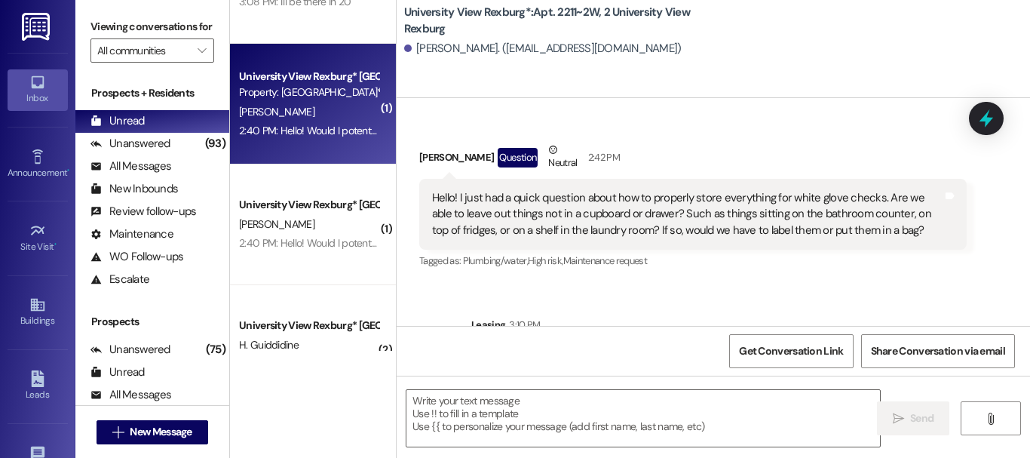
scroll to position [58189, 0]
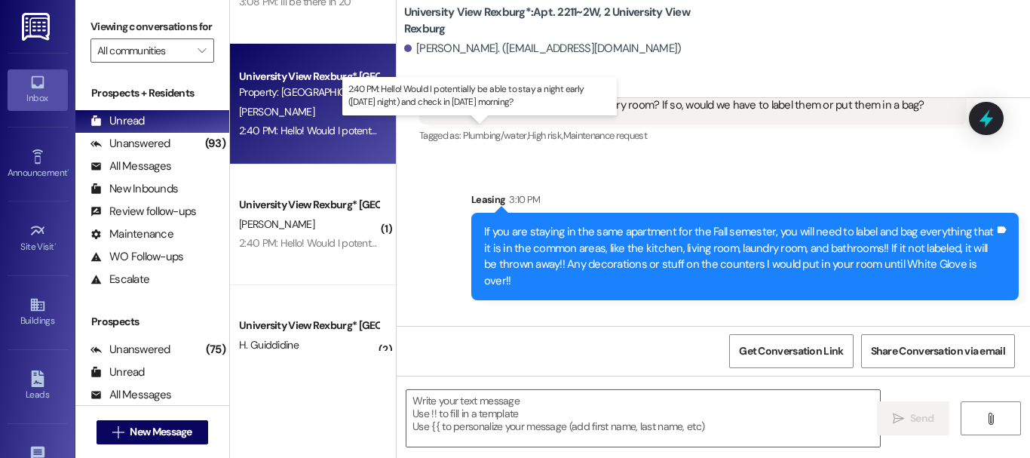
click at [315, 126] on div "2:40 PM: Hello! Would I potentially be able to stay a night early ([DATE] night…" at bounding box center [471, 131] width 465 height 14
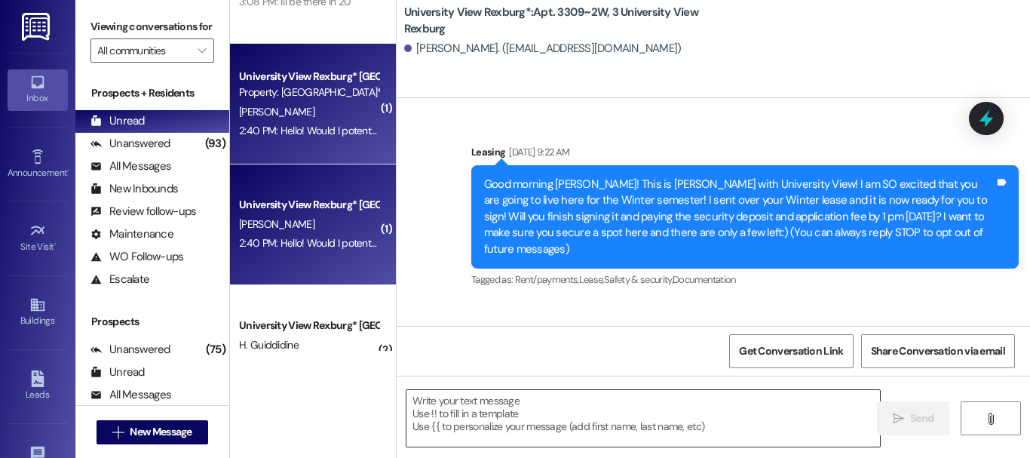
click at [518, 406] on textarea at bounding box center [644, 418] width 474 height 57
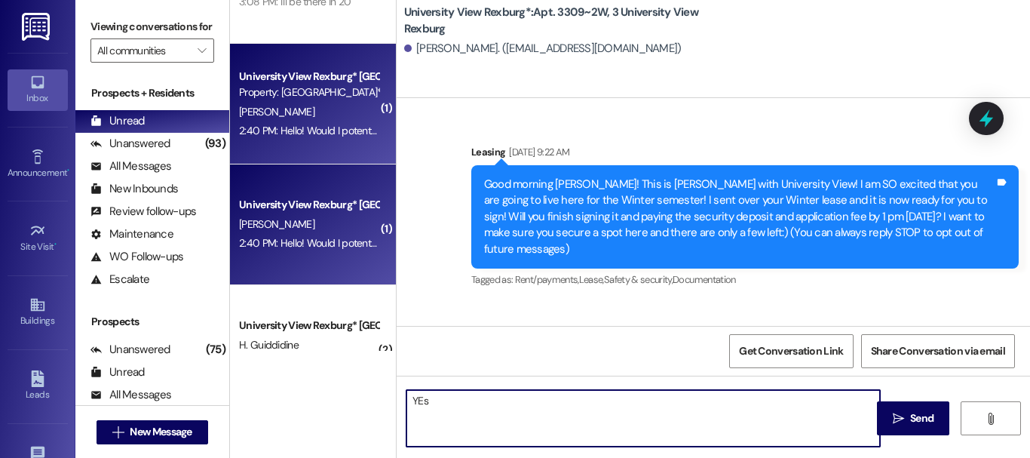
scroll to position [37833, 0]
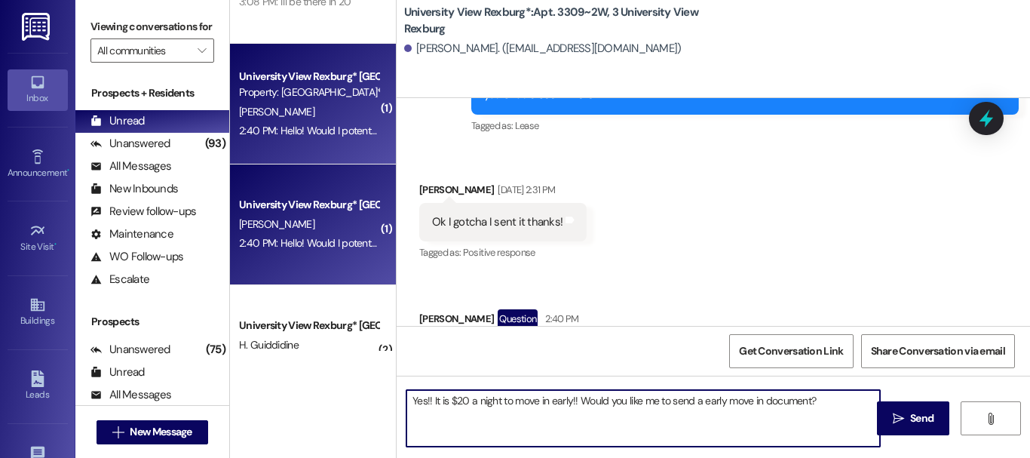
type textarea "Yes!! It is $20 a night to move in early!! Would you like me to send a early mo…"
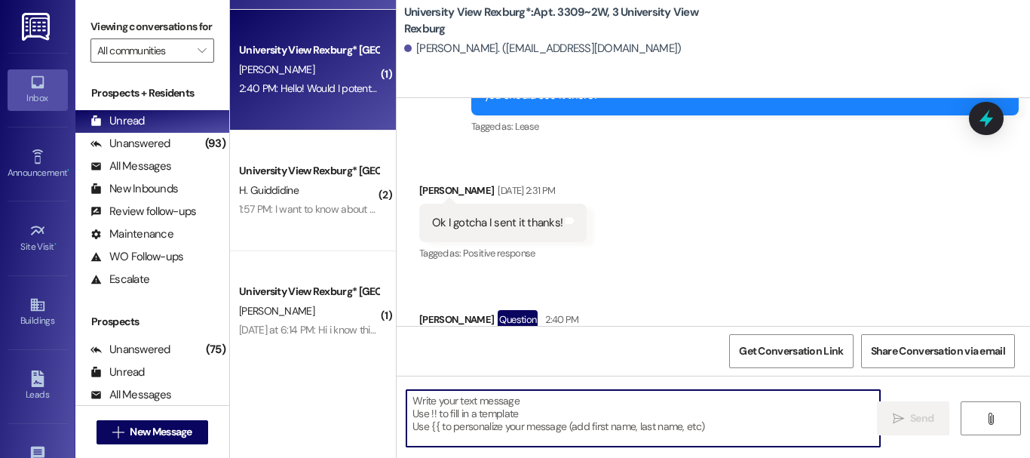
scroll to position [353, 0]
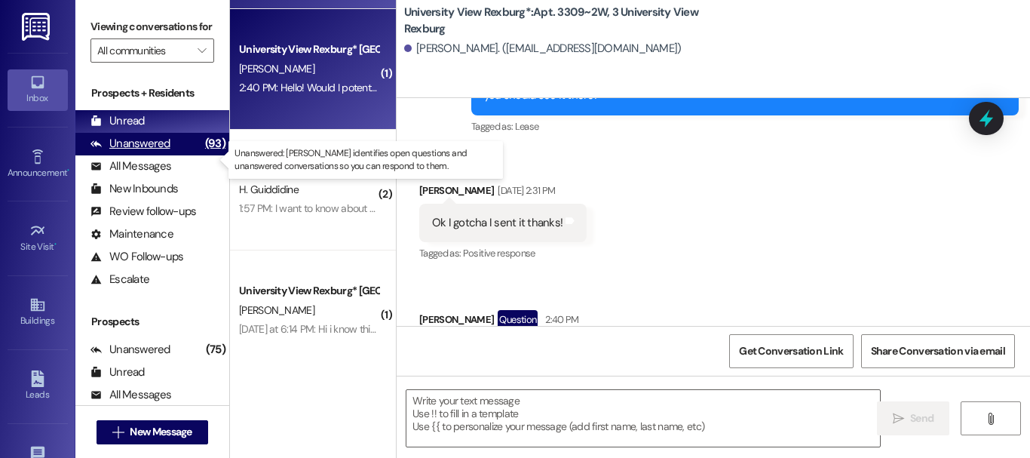
click at [161, 152] on div "Unanswered" at bounding box center [131, 144] width 80 height 16
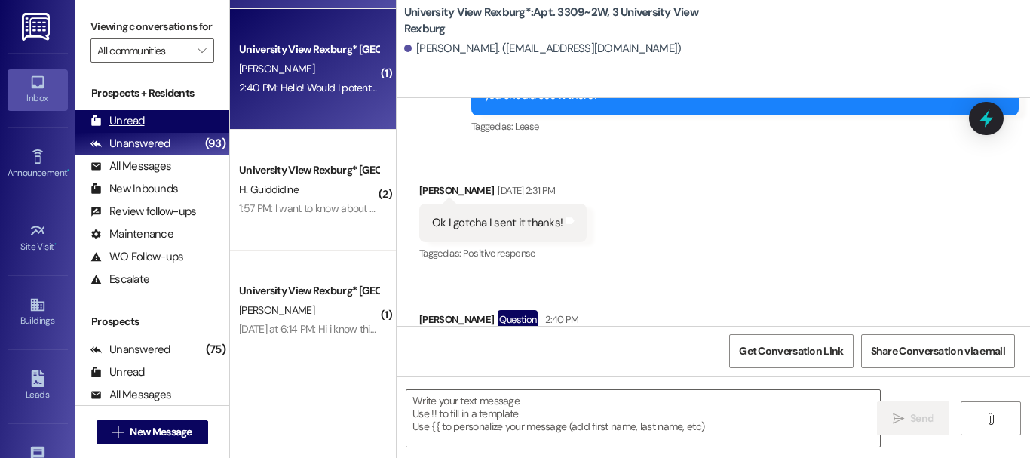
click at [146, 133] on div "Unread (0)" at bounding box center [152, 121] width 154 height 23
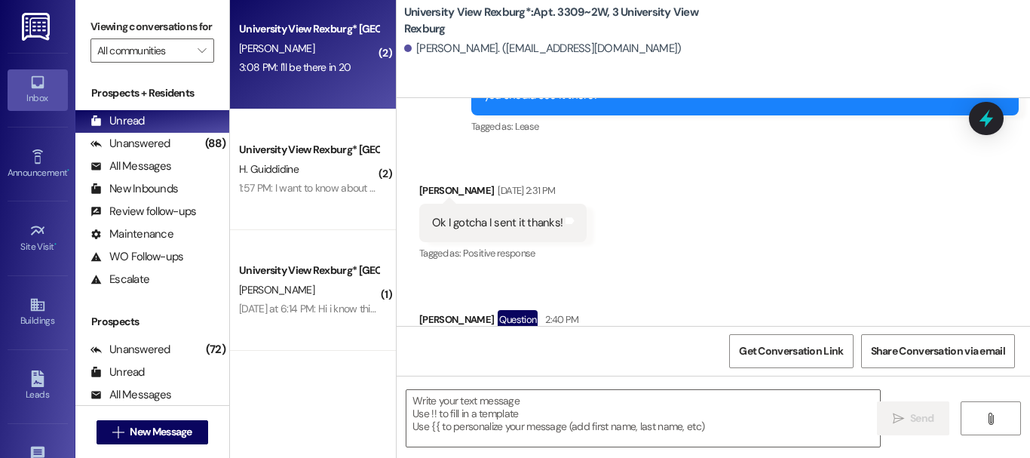
scroll to position [0, 0]
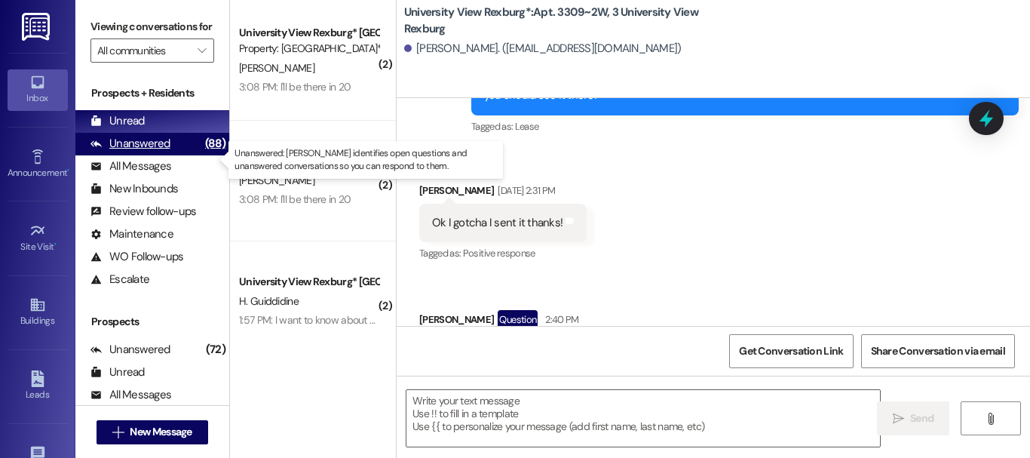
click at [152, 152] on div "Unanswered" at bounding box center [131, 144] width 80 height 16
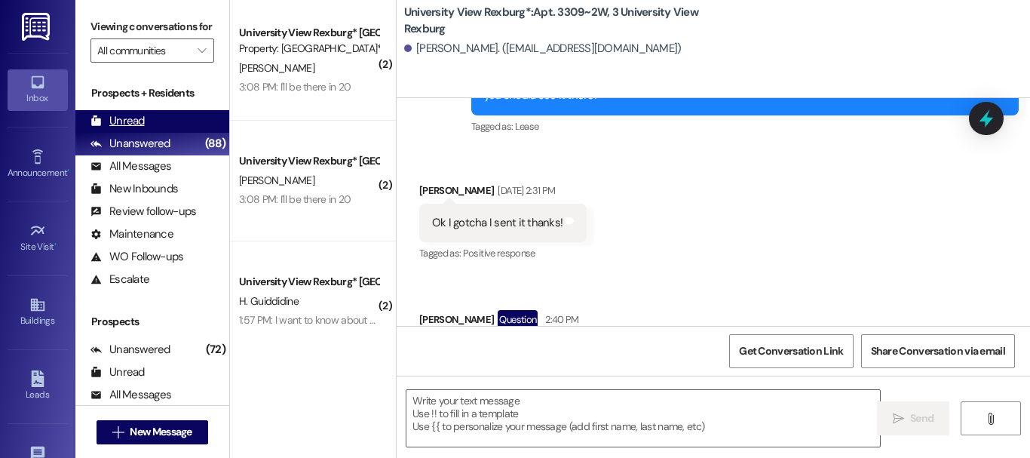
click at [158, 133] on div "Unread (0)" at bounding box center [152, 121] width 154 height 23
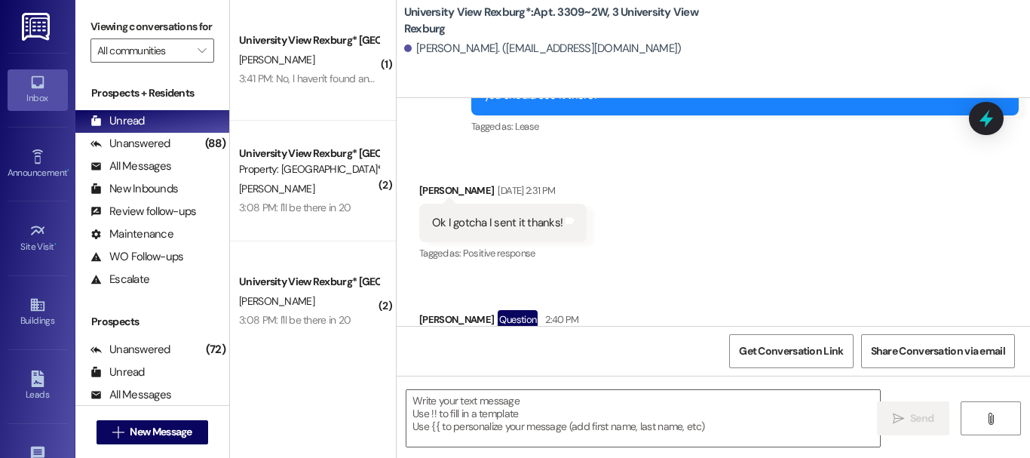
scroll to position [37959, 0]
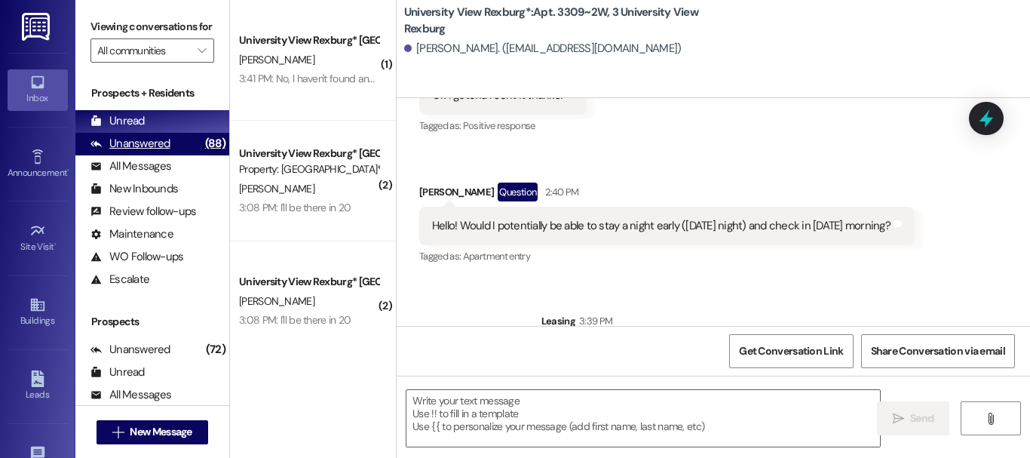
click at [163, 152] on div "Unanswered" at bounding box center [131, 144] width 80 height 16
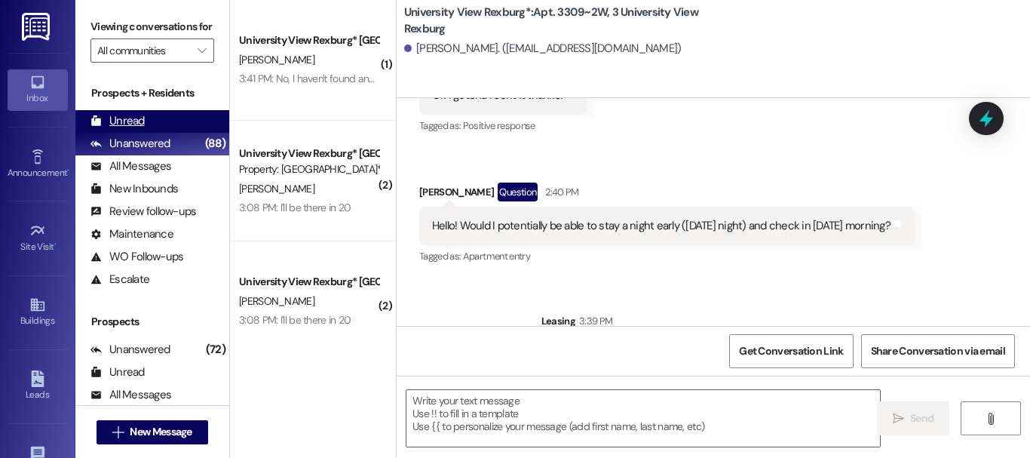
click at [150, 130] on div "Unread (0)" at bounding box center [152, 121] width 154 height 23
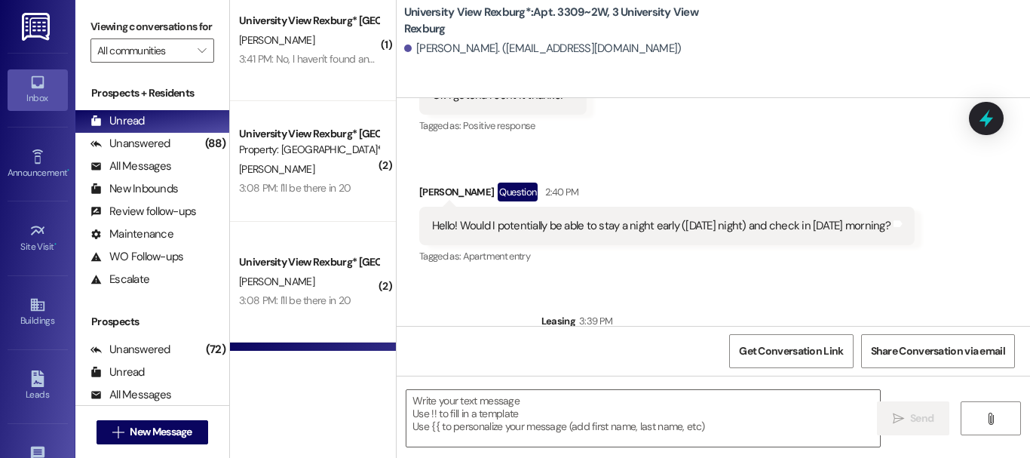
scroll to position [0, 0]
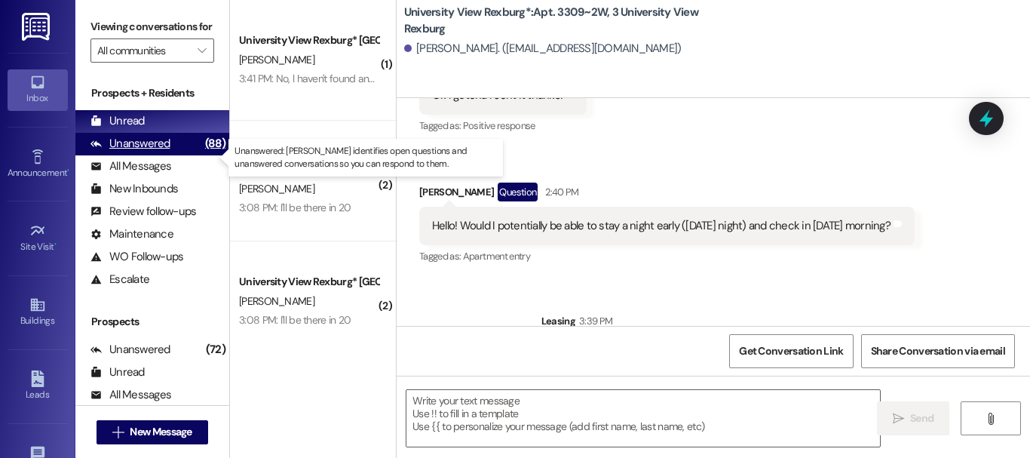
click at [171, 155] on div "Unanswered (88)" at bounding box center [152, 144] width 154 height 23
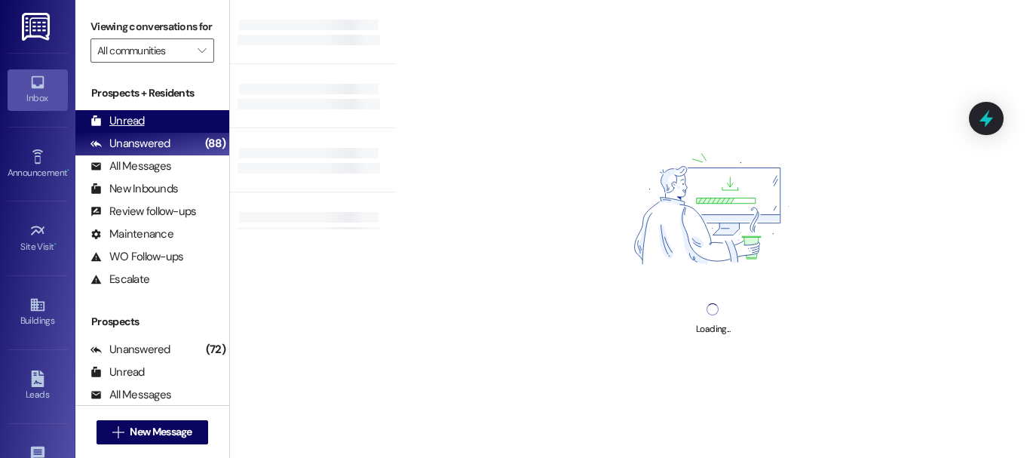
click at [172, 133] on div "Unread (0)" at bounding box center [152, 121] width 154 height 23
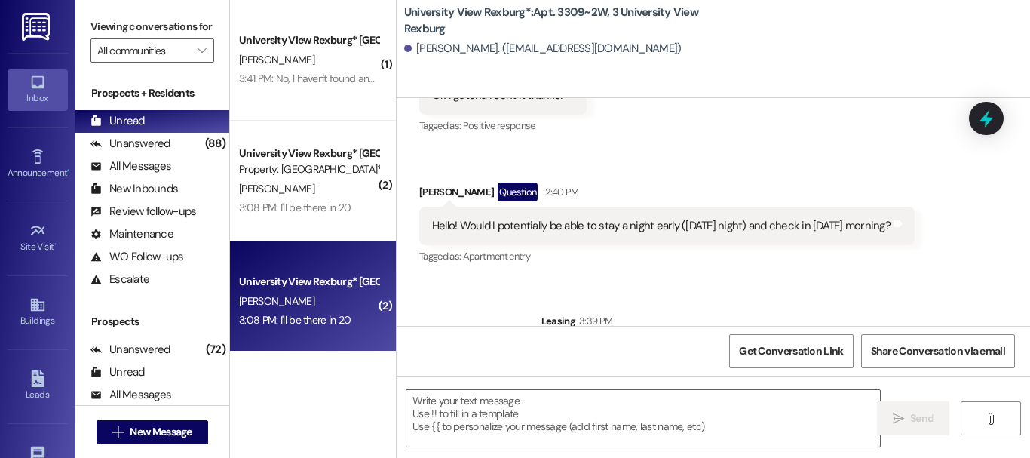
scroll to position [253, 0]
